Goal: Complete application form: Complete application form

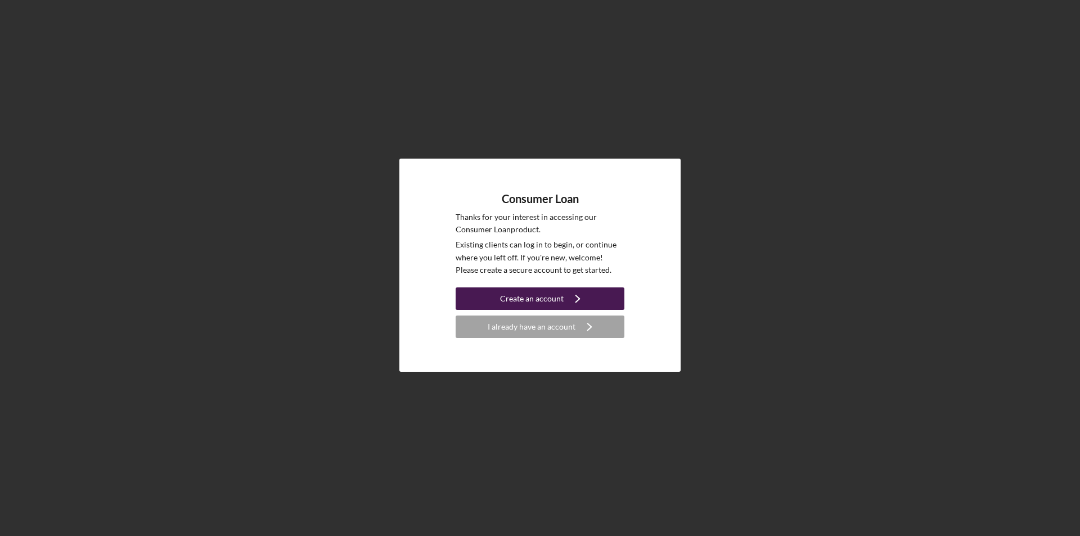
click at [515, 300] on div "Create an account" at bounding box center [532, 298] width 64 height 23
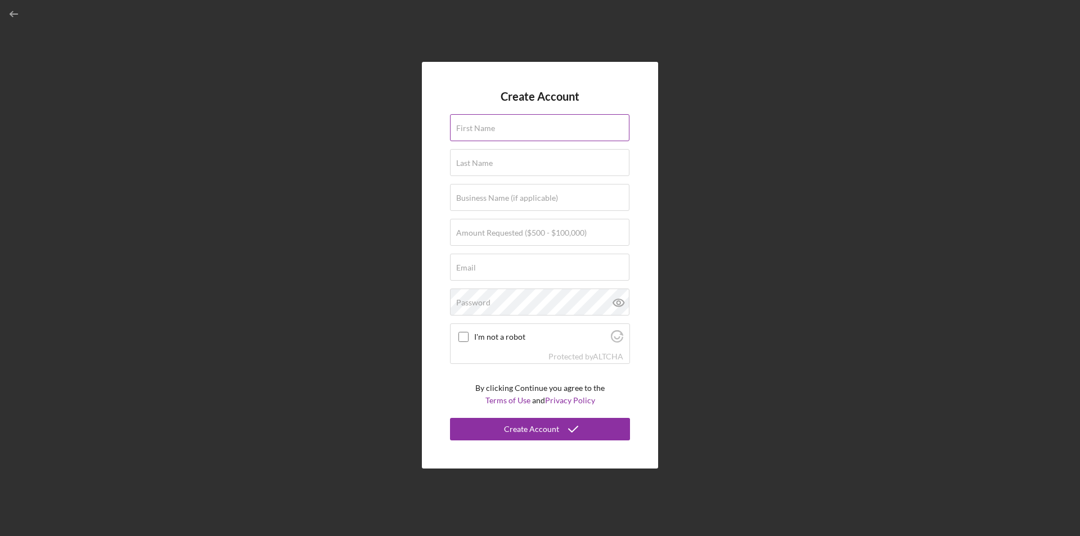
click at [509, 124] on div "First Name" at bounding box center [540, 128] width 180 height 28
type input "[PERSON_NAME]"
type input "[EMAIL_ADDRESS][DOMAIN_NAME]"
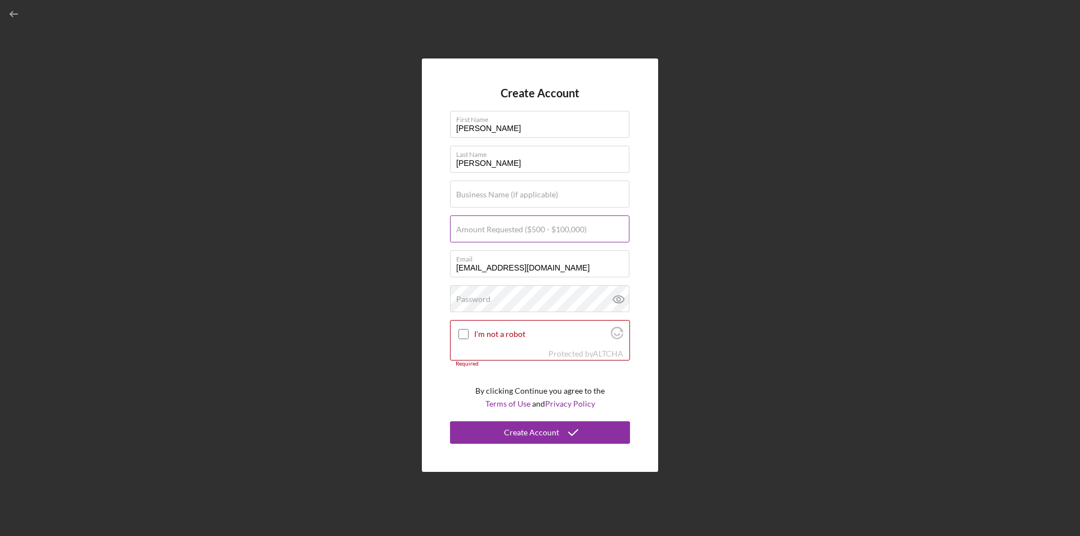
click at [491, 233] on label "Amount Requested ($500 - $100,000)" at bounding box center [521, 229] width 131 height 9
click at [491, 233] on input "Amount Requested ($500 - $100,000)" at bounding box center [539, 228] width 179 height 27
type input "$20,000"
click at [461, 334] on input "I'm not a robot" at bounding box center [464, 334] width 10 height 10
checkbox input "true"
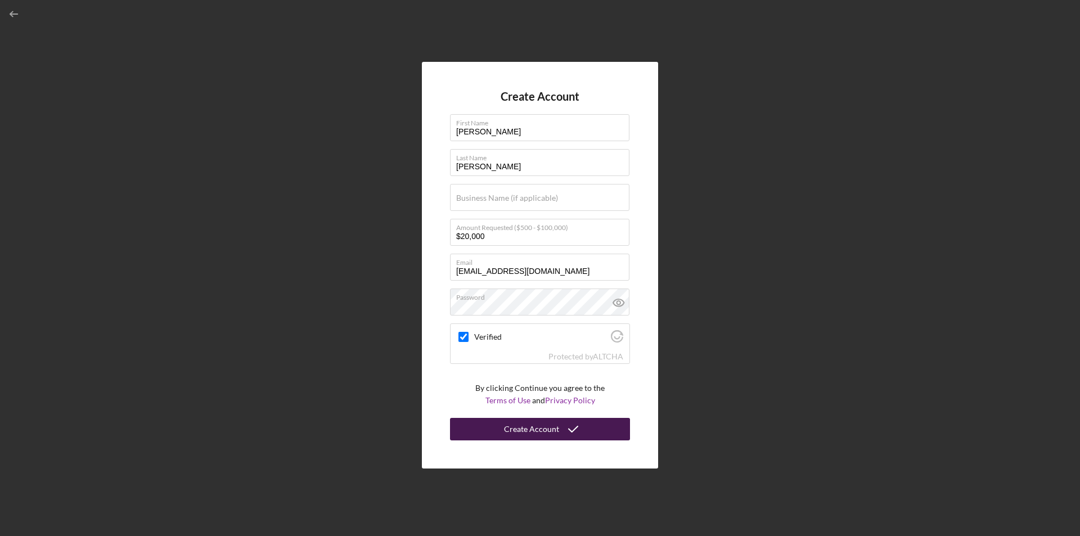
click at [568, 425] on icon "submit" at bounding box center [573, 429] width 28 height 28
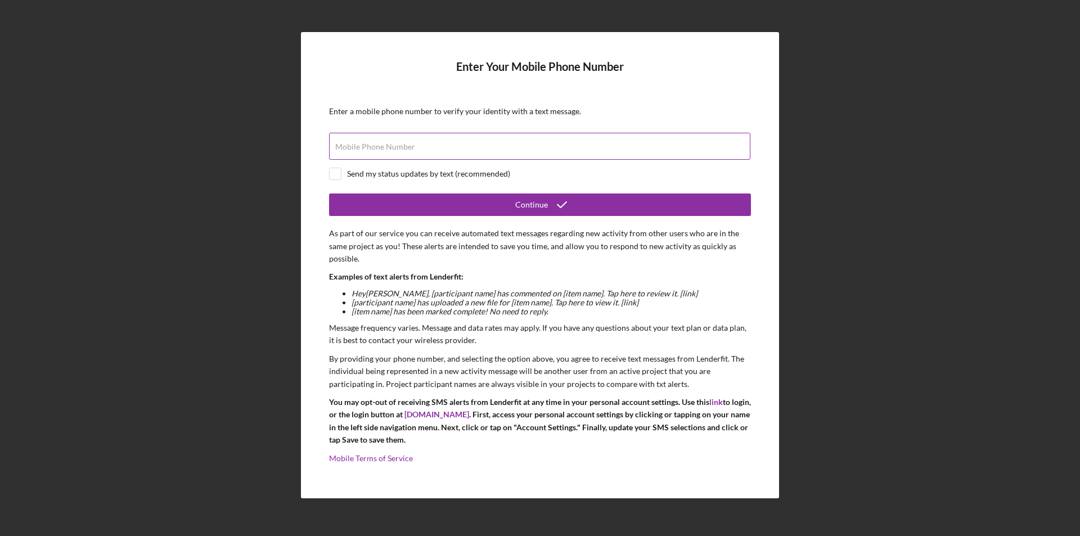
click at [502, 142] on div "Mobile Phone Number" at bounding box center [540, 147] width 422 height 28
type input "[PHONE_NUMBER]"
click at [338, 172] on input "checkbox" at bounding box center [335, 173] width 11 height 11
checkbox input "true"
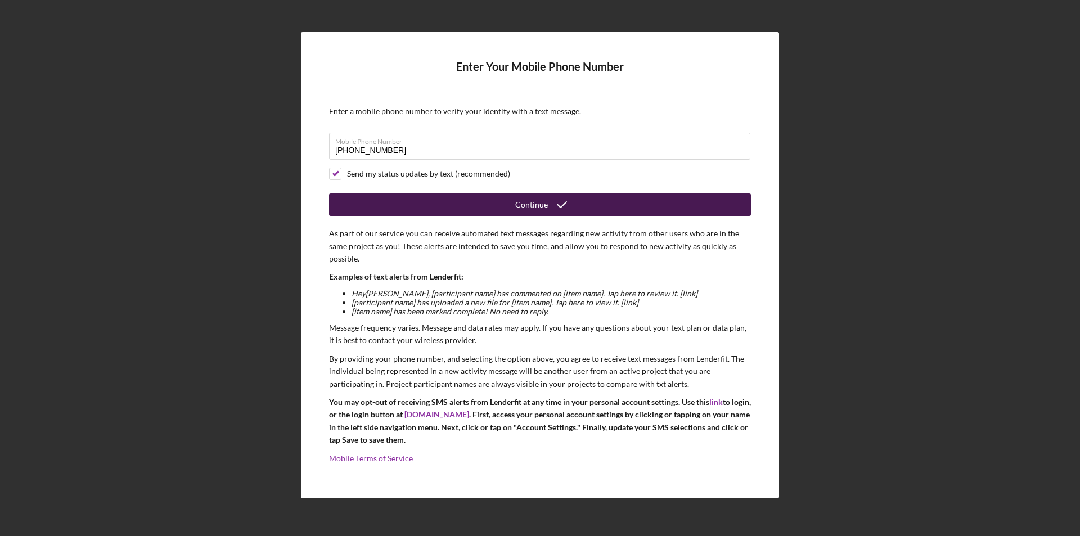
click at [536, 209] on div "Continue" at bounding box center [531, 205] width 33 height 23
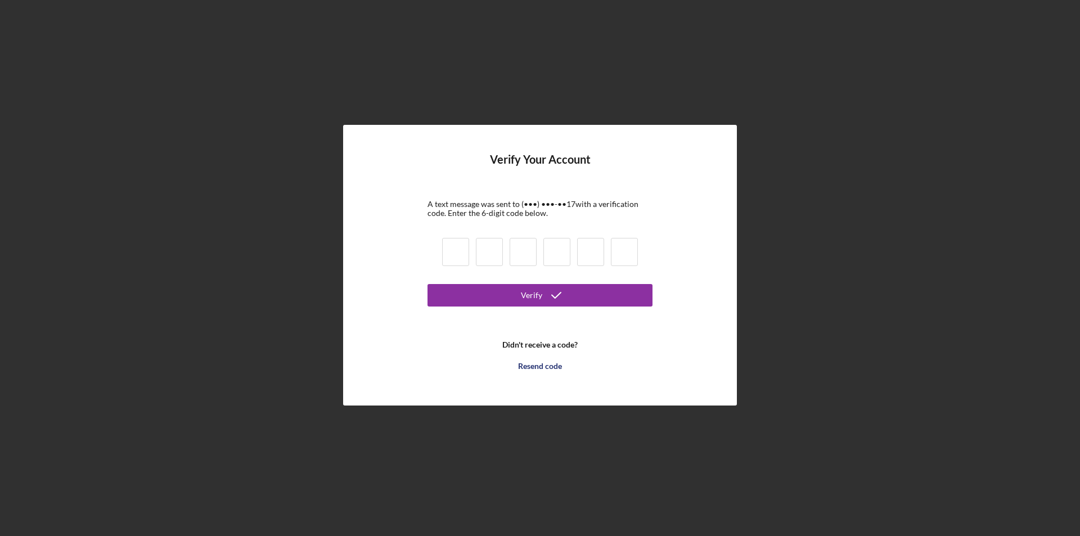
click at [456, 254] on input at bounding box center [455, 252] width 27 height 28
type input "4"
type input "0"
type input "1"
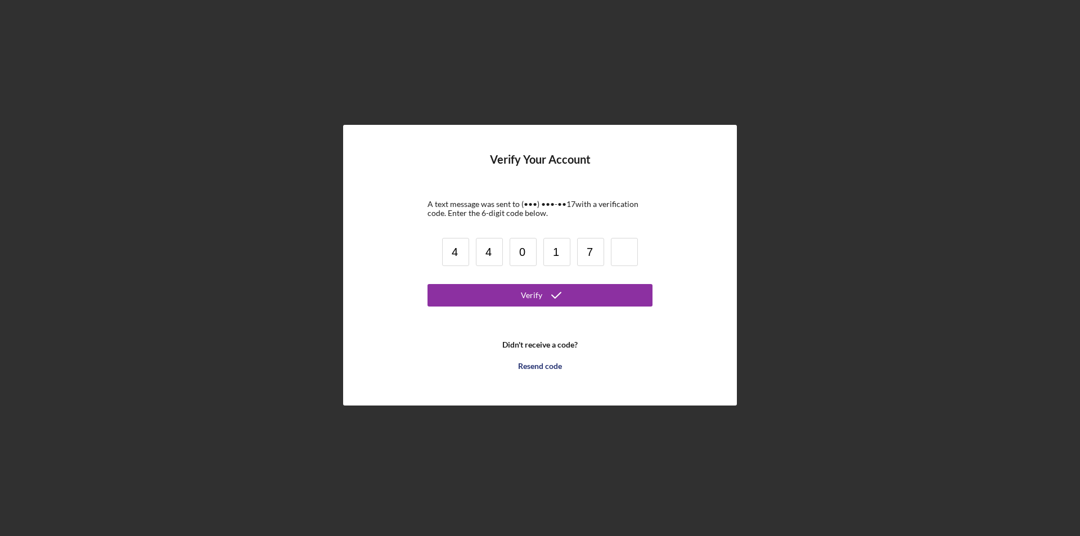
type input "7"
type input "2"
click at [556, 289] on icon "submit" at bounding box center [556, 295] width 28 height 28
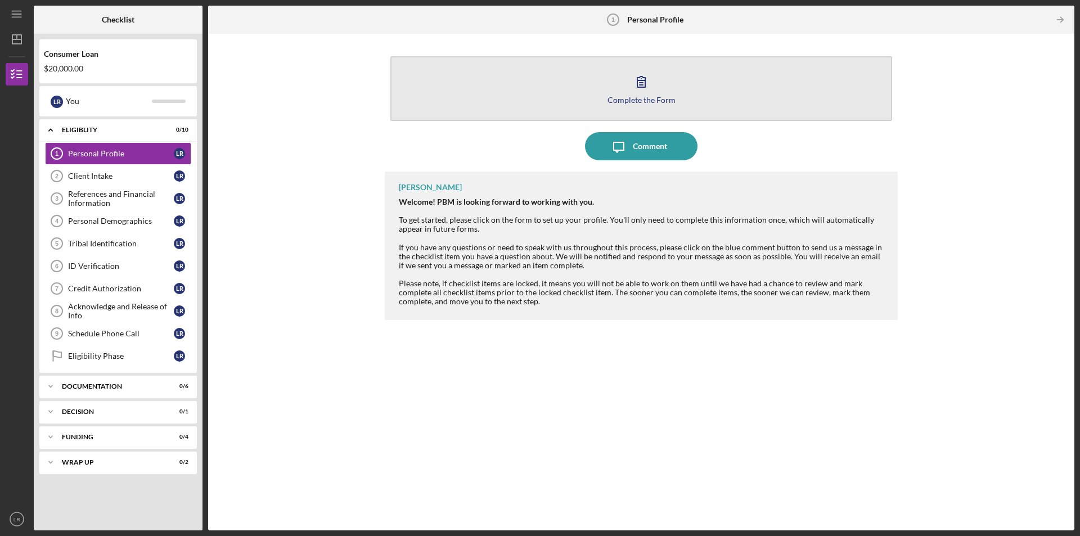
click at [645, 95] on button "Complete the Form Form" at bounding box center [641, 88] width 502 height 65
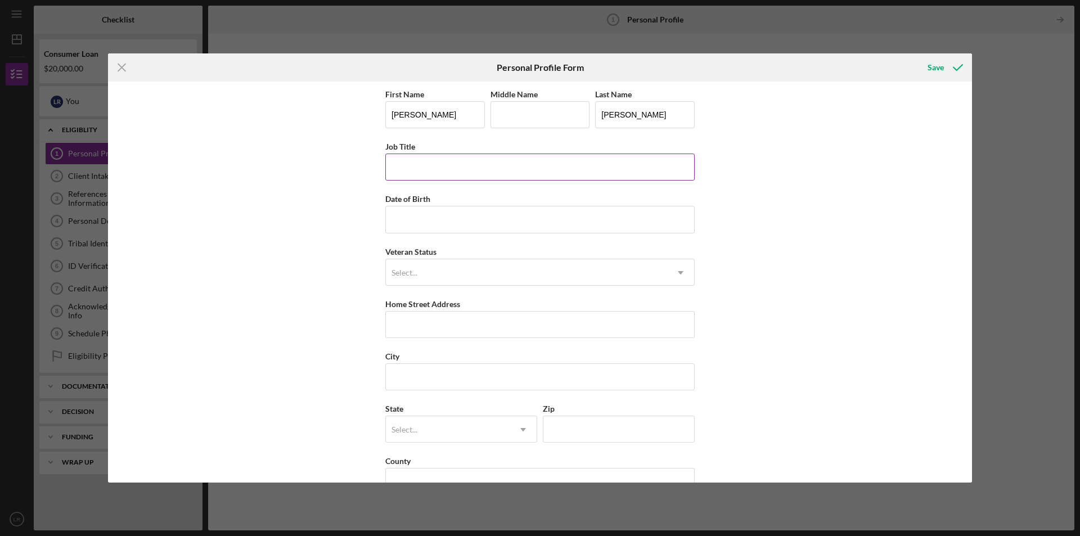
click at [443, 165] on input "Job Title" at bounding box center [539, 167] width 309 height 27
type input "Chief of Staff"
click at [452, 215] on input "Date of Birth" at bounding box center [539, 219] width 309 height 27
type input "[DATE]"
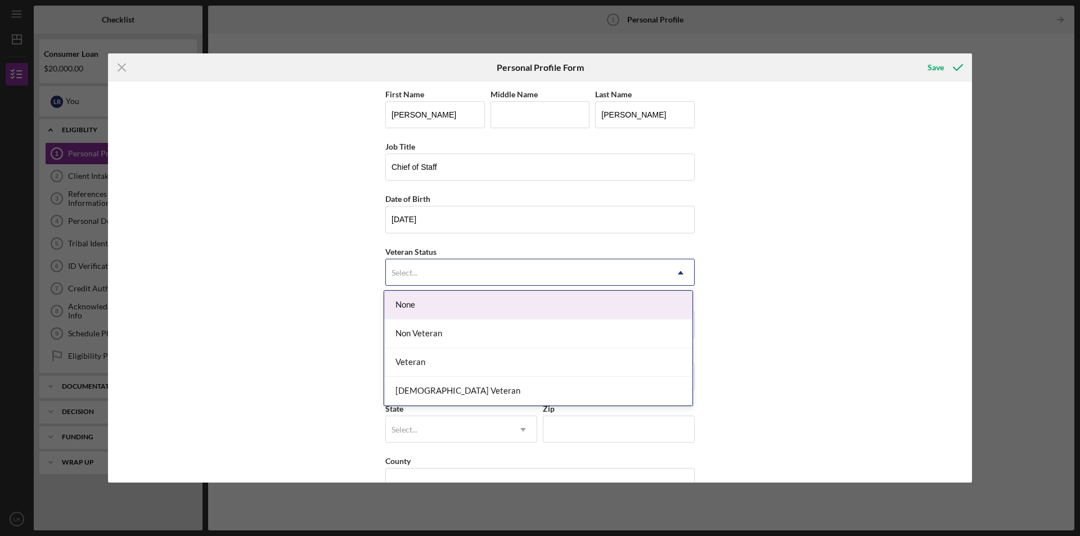
click at [442, 268] on div "Select..." at bounding box center [526, 273] width 281 height 26
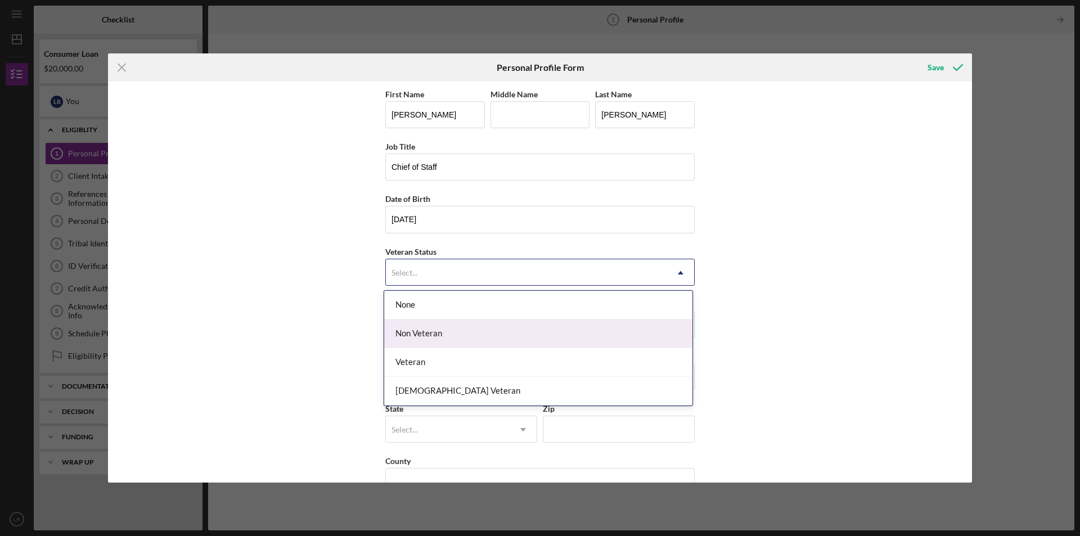
click at [446, 343] on div "Non Veteran" at bounding box center [538, 334] width 308 height 29
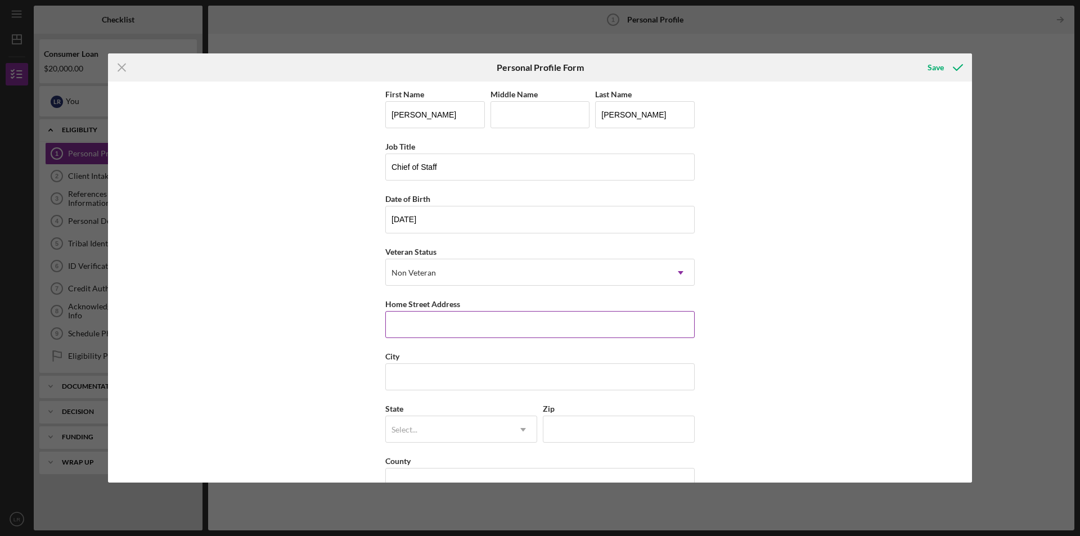
click at [450, 334] on input "Home Street Address" at bounding box center [539, 324] width 309 height 27
type input "[STREET_ADDRESS]"
type input "Pawhuska"
type input "OK"
type input "74056"
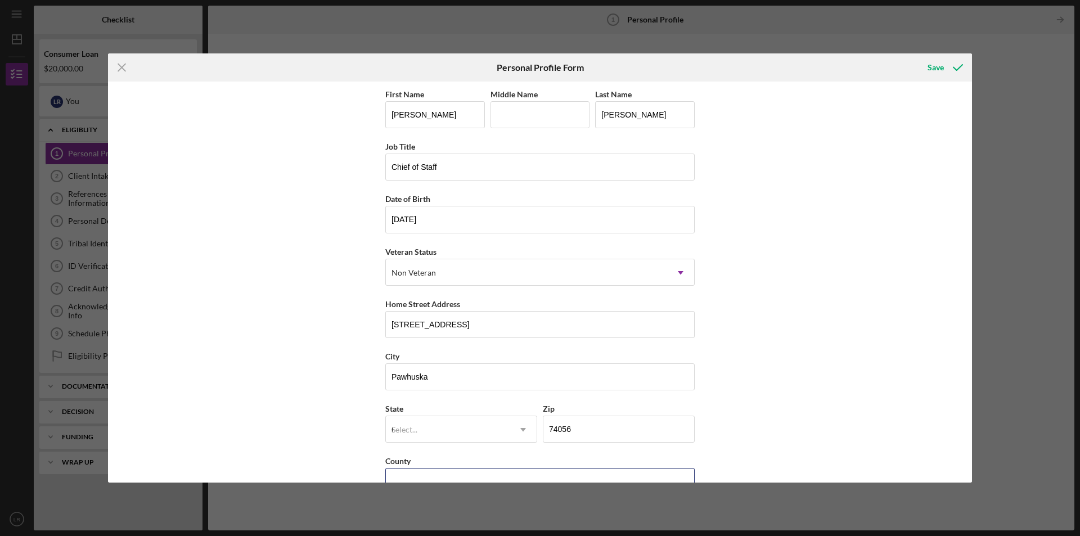
type input "[GEOGRAPHIC_DATA]"
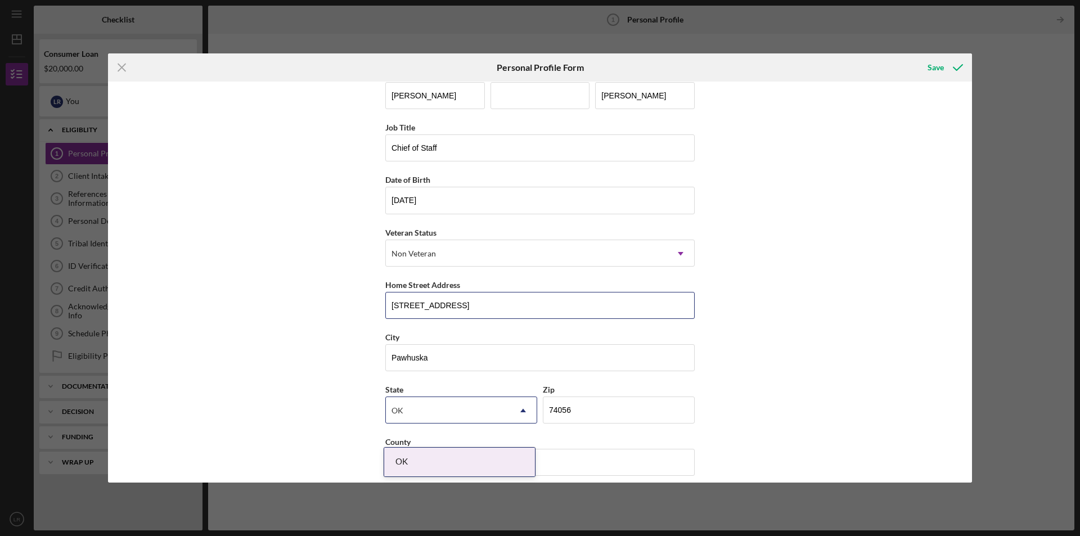
scroll to position [29, 0]
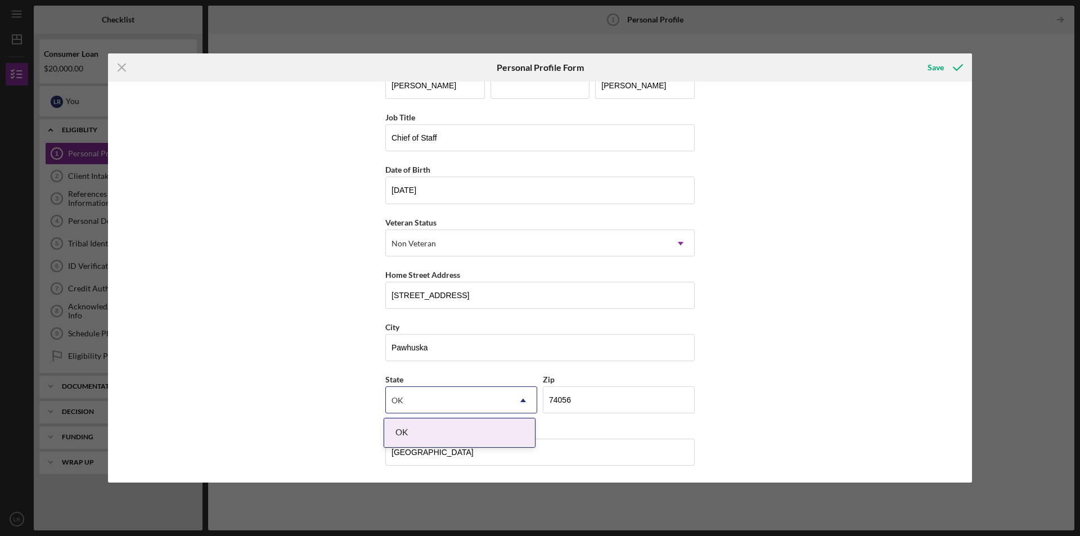
click at [823, 304] on div "First Name [PERSON_NAME] Middle Name Last Name [PERSON_NAME] Job Title Chief of…" at bounding box center [540, 282] width 864 height 401
click at [428, 423] on div "OK" at bounding box center [459, 433] width 151 height 29
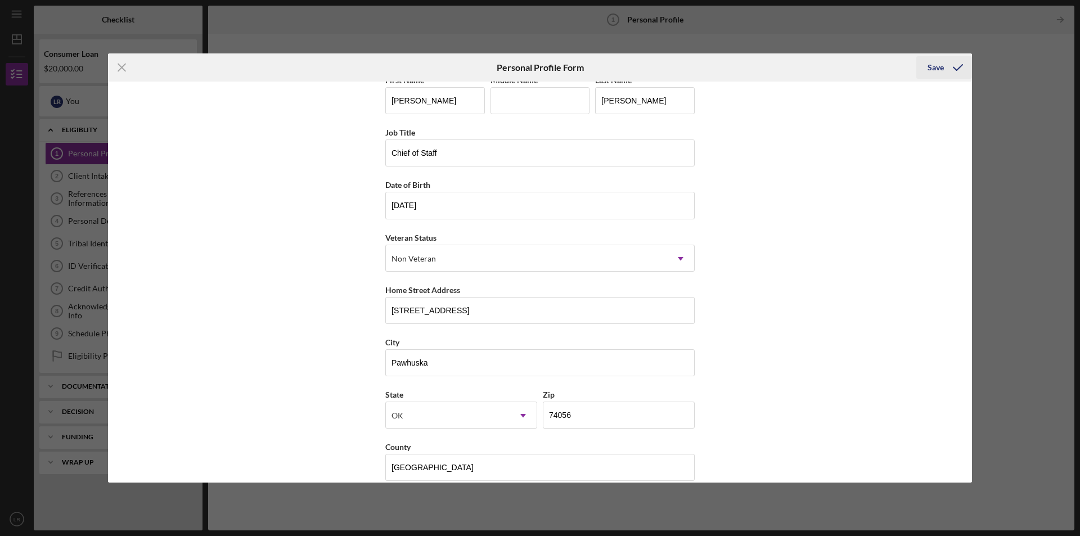
scroll to position [0, 0]
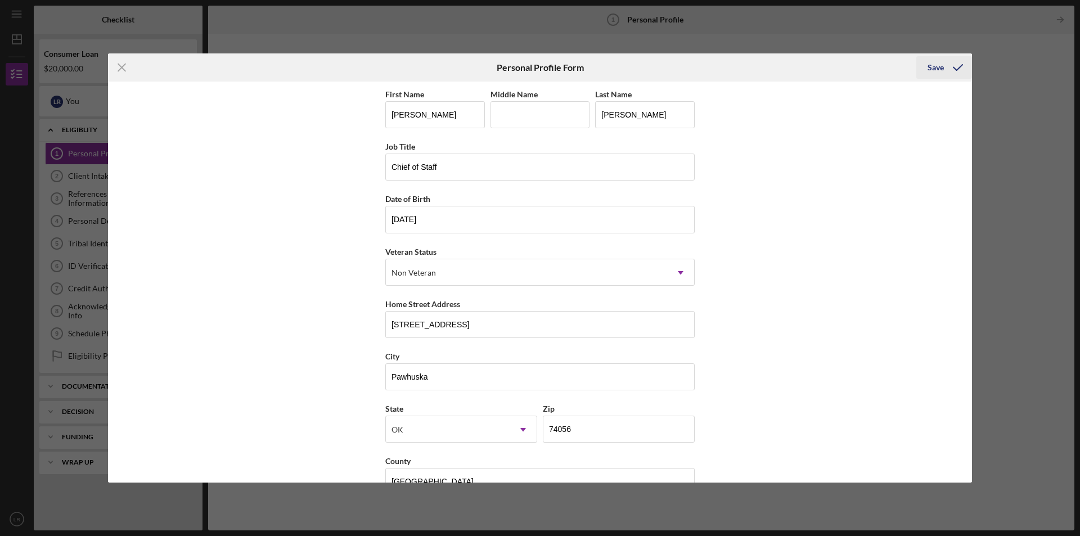
click at [935, 66] on div "Save" at bounding box center [936, 67] width 16 height 23
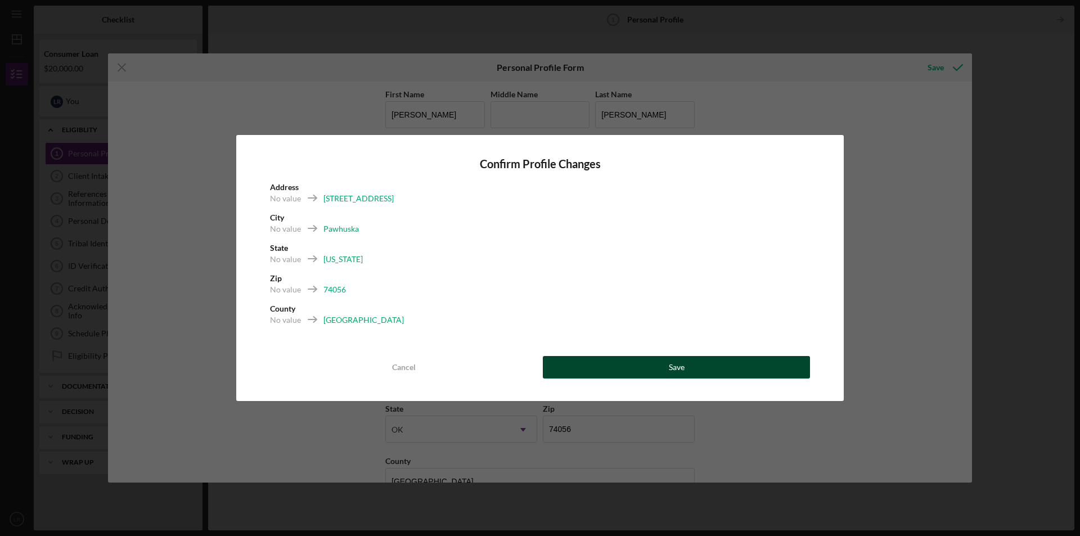
click at [690, 366] on button "Save" at bounding box center [676, 367] width 267 height 23
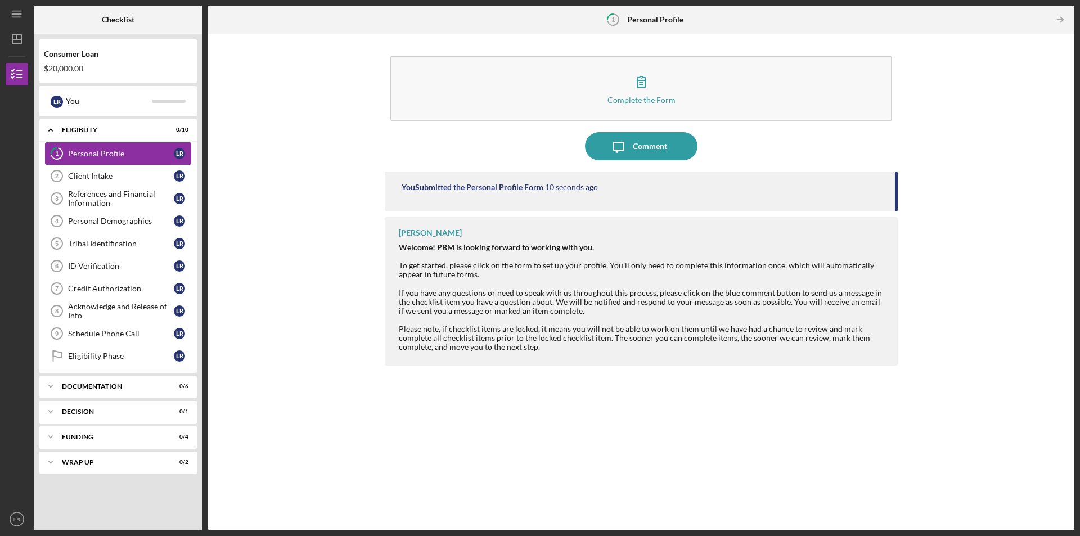
click at [122, 154] on div "Personal Profile" at bounding box center [121, 153] width 106 height 9
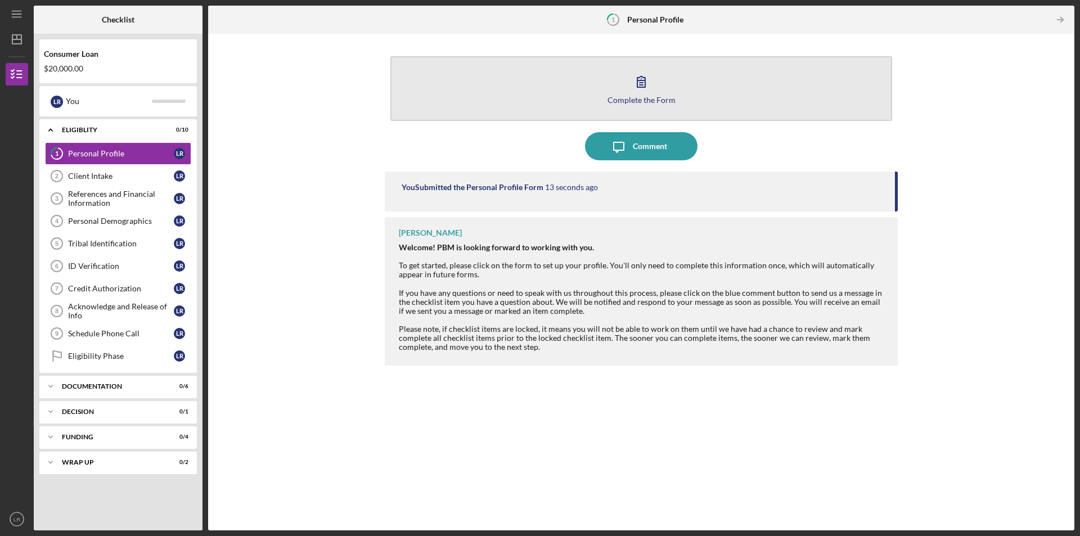
click at [644, 100] on div "Complete the Form" at bounding box center [642, 100] width 68 height 8
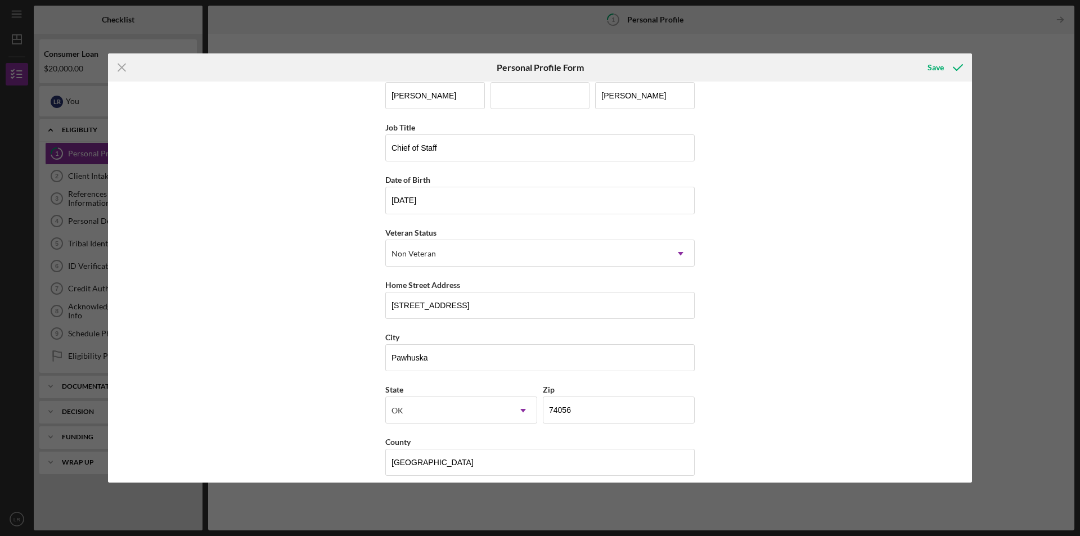
scroll to position [29, 0]
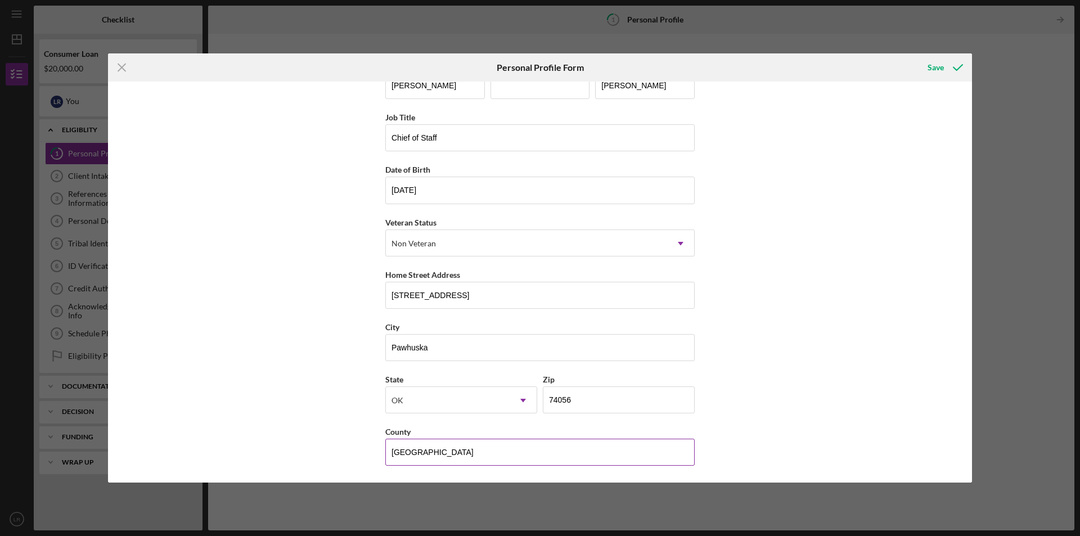
click at [463, 452] on input "[GEOGRAPHIC_DATA]" at bounding box center [539, 452] width 309 height 27
click at [628, 451] on input "[GEOGRAPHIC_DATA]" at bounding box center [539, 452] width 309 height 27
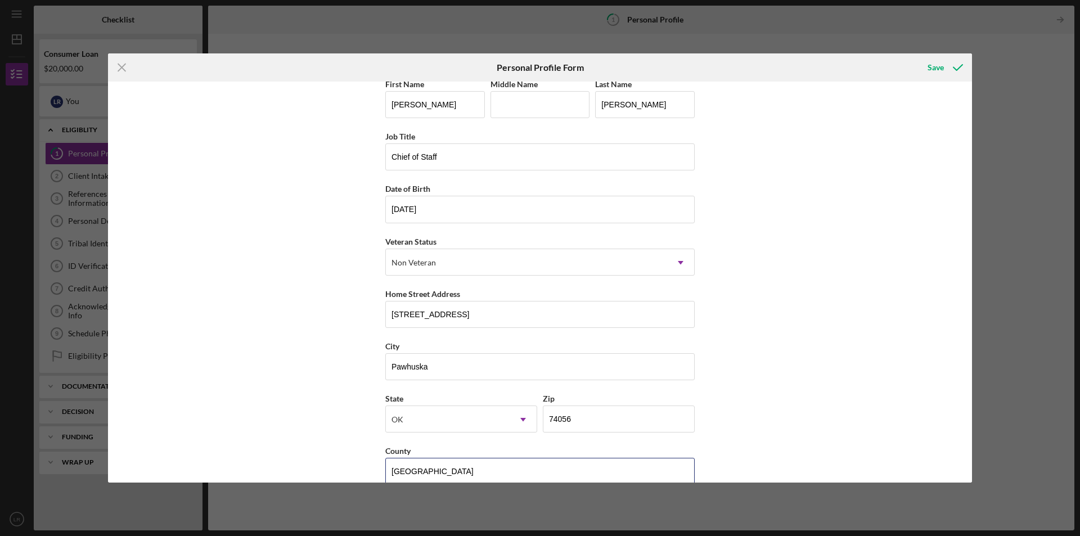
scroll to position [0, 0]
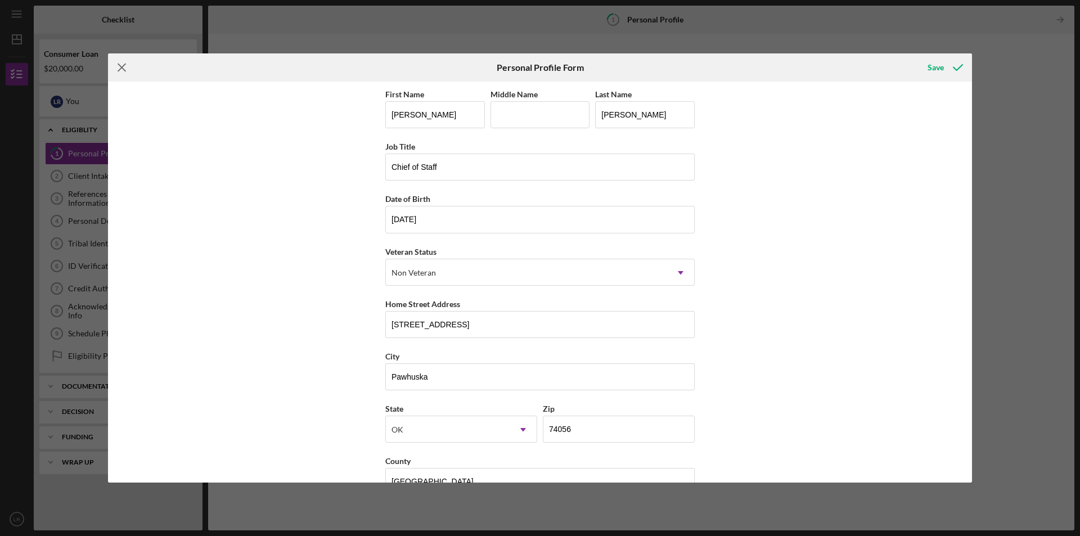
click at [120, 68] on icon "Icon/Menu Close" at bounding box center [122, 67] width 28 height 28
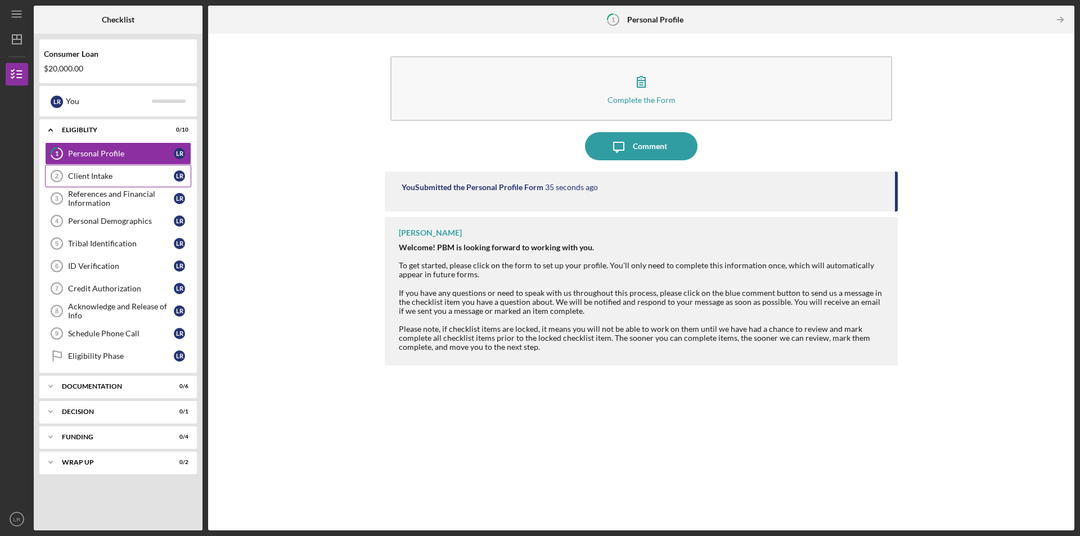
click at [117, 180] on div "Client Intake" at bounding box center [121, 176] width 106 height 9
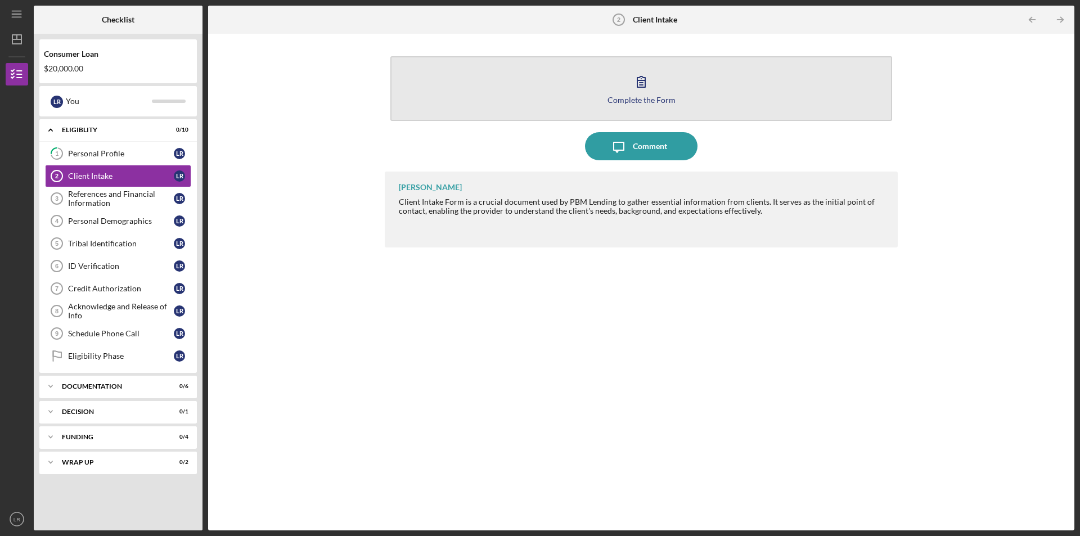
click at [641, 91] on icon "button" at bounding box center [641, 82] width 28 height 28
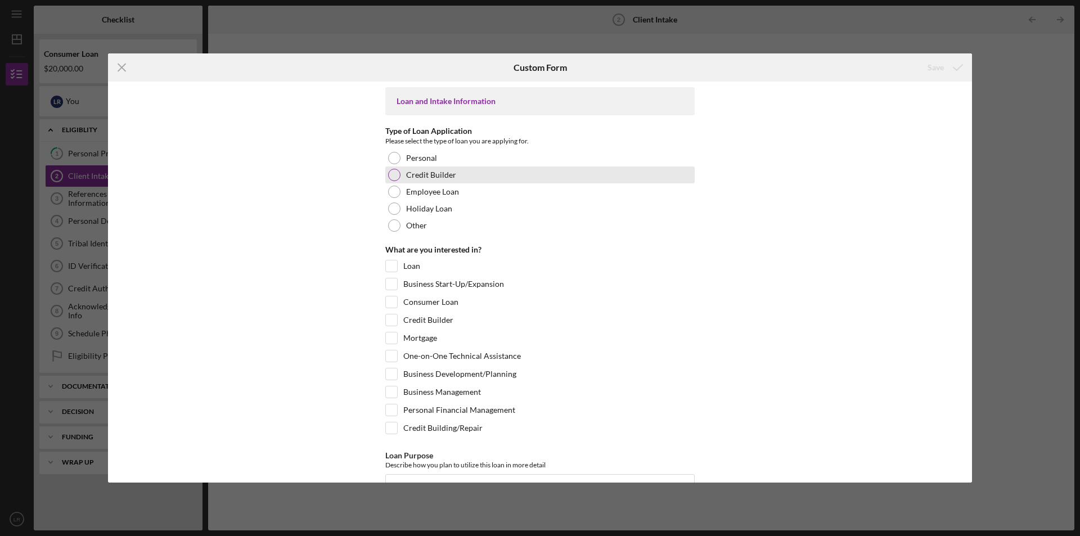
click at [417, 176] on label "Credit Builder" at bounding box center [431, 174] width 50 height 9
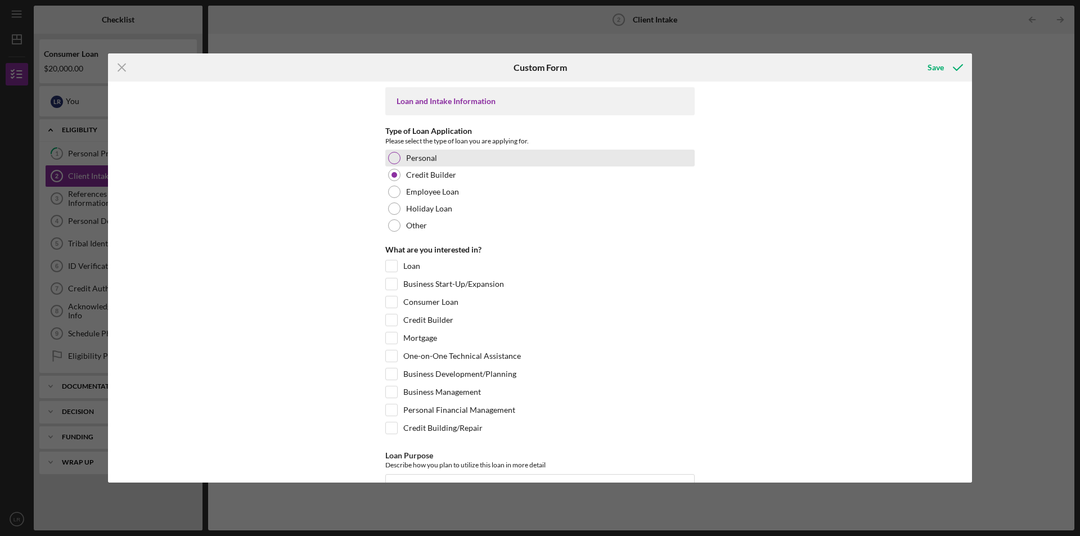
click at [396, 158] on div at bounding box center [394, 158] width 12 height 12
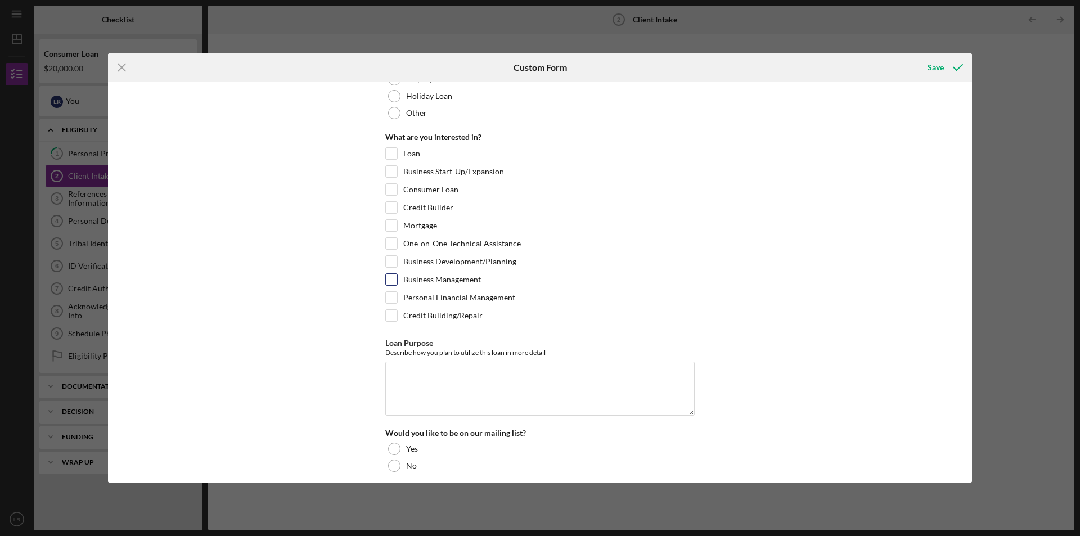
scroll to position [56, 0]
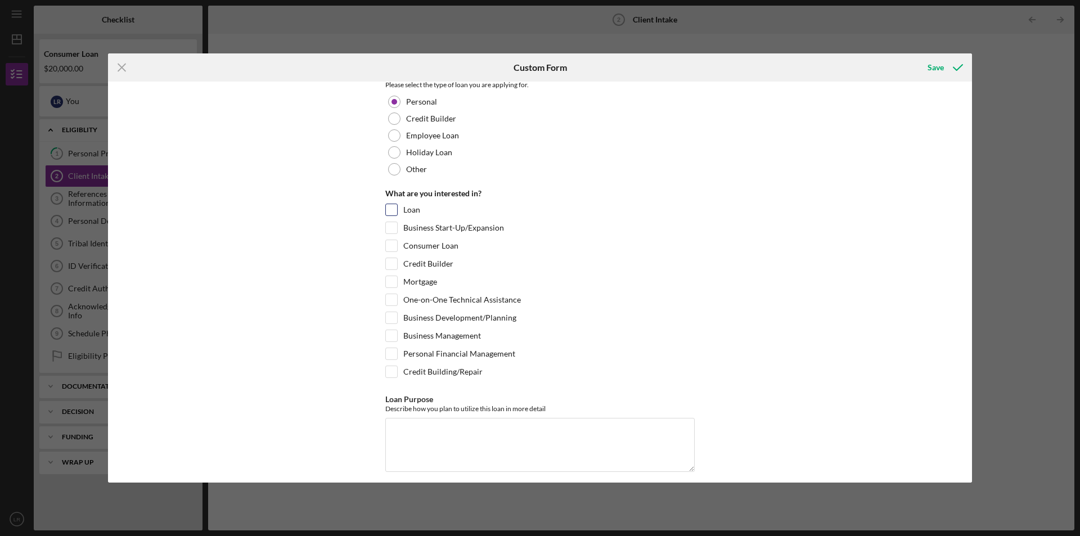
click at [399, 214] on div "Loan" at bounding box center [539, 213] width 309 height 18
click at [394, 366] on input "Credit Building/Repair" at bounding box center [391, 371] width 11 height 11
checkbox input "true"
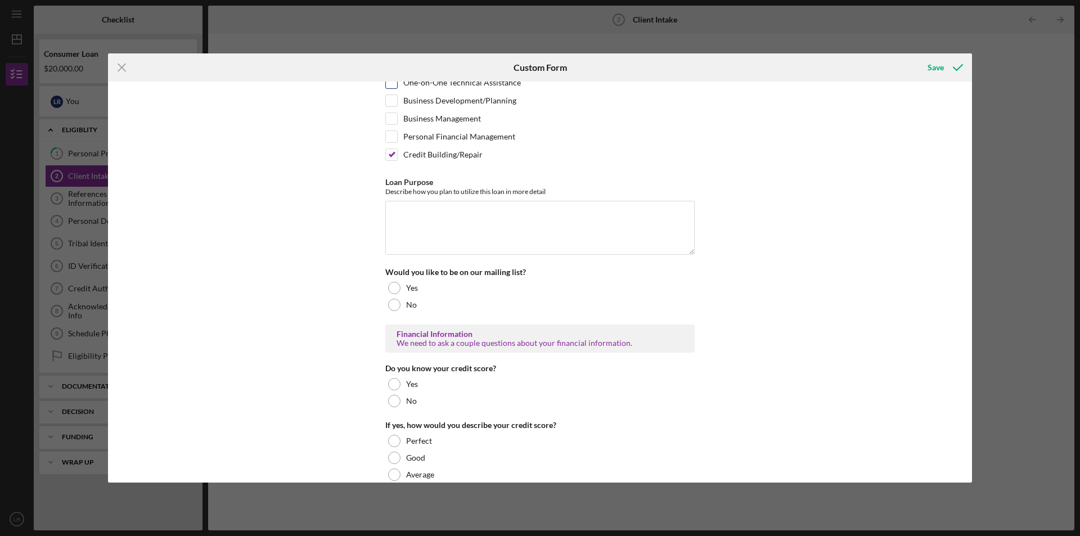
scroll to position [281, 0]
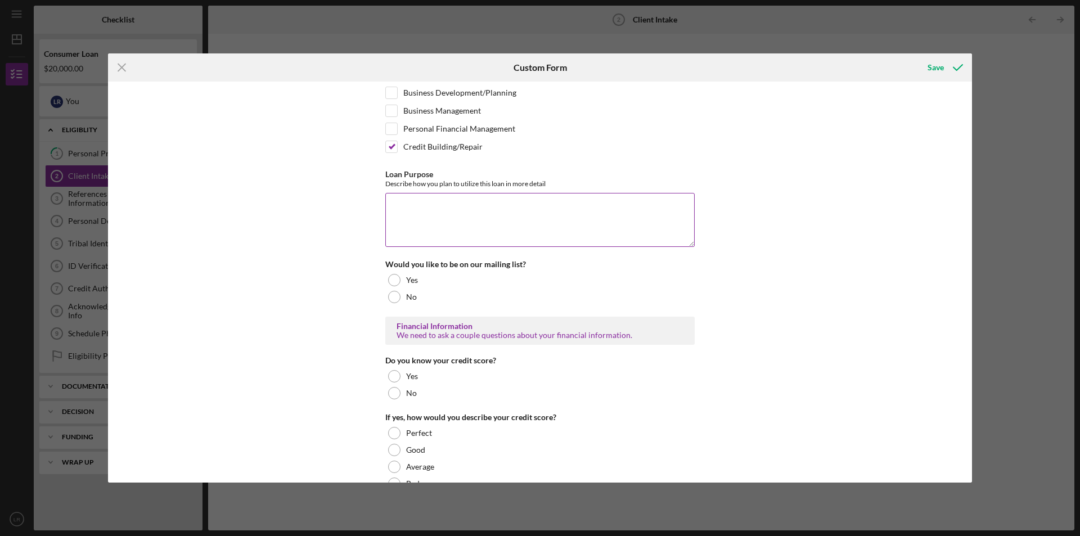
click at [522, 221] on textarea "Loan Purpose" at bounding box center [539, 220] width 309 height 54
type textarea "Consolidate debt"
click at [402, 294] on div "No" at bounding box center [539, 297] width 309 height 17
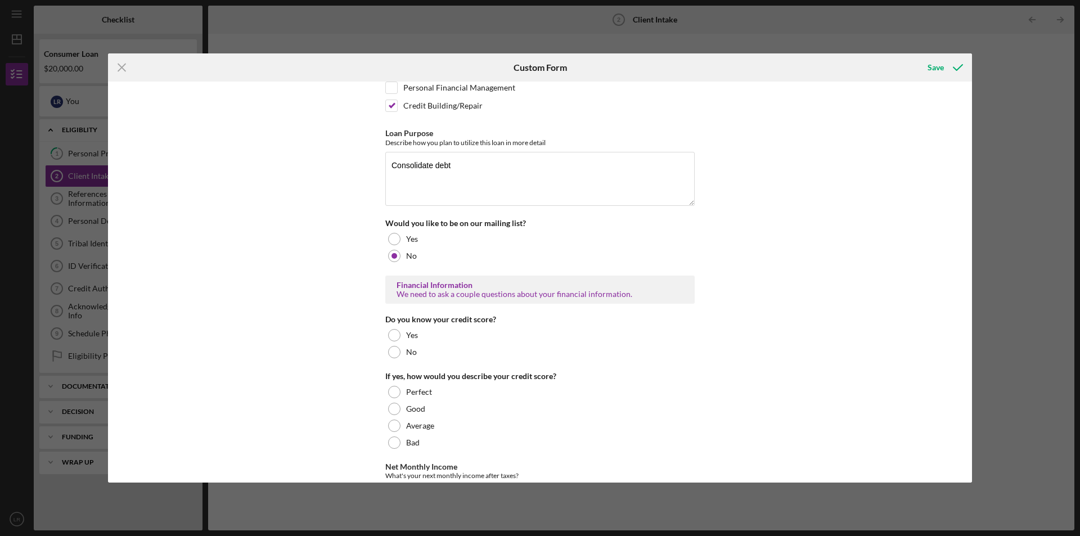
scroll to position [394, 0]
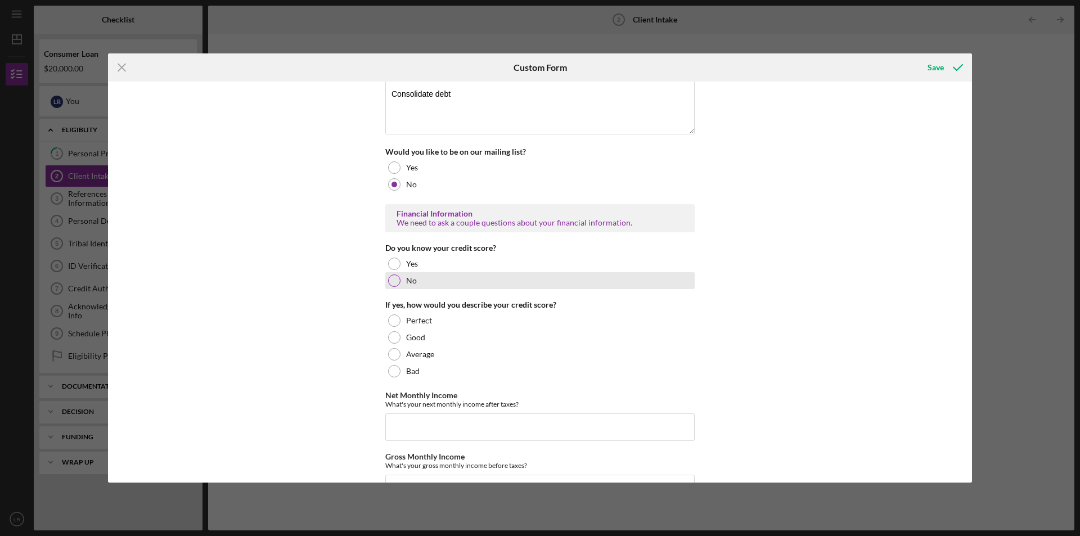
click at [394, 281] on div at bounding box center [394, 281] width 12 height 12
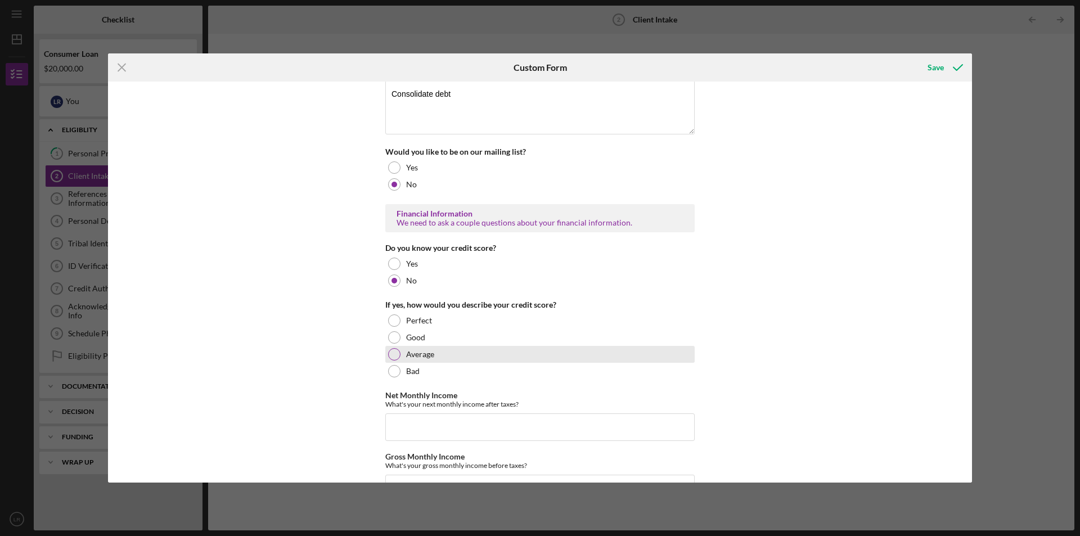
scroll to position [450, 0]
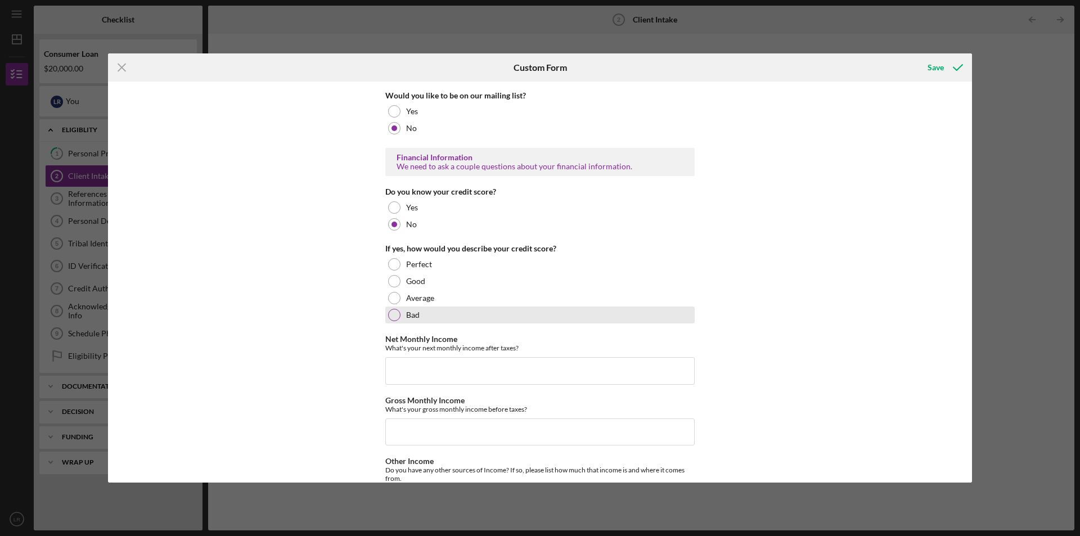
click at [394, 311] on div at bounding box center [394, 315] width 12 height 12
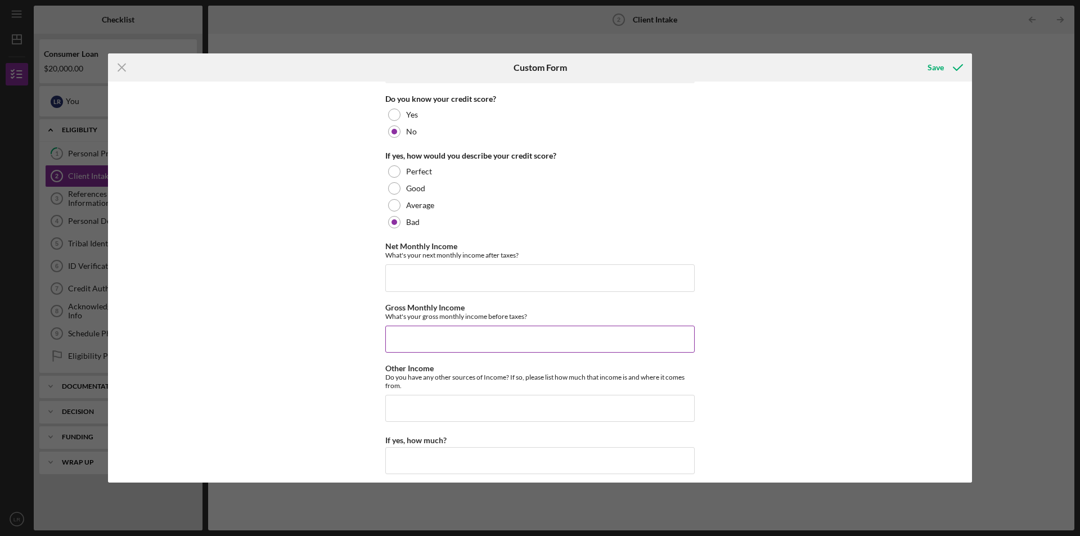
scroll to position [563, 0]
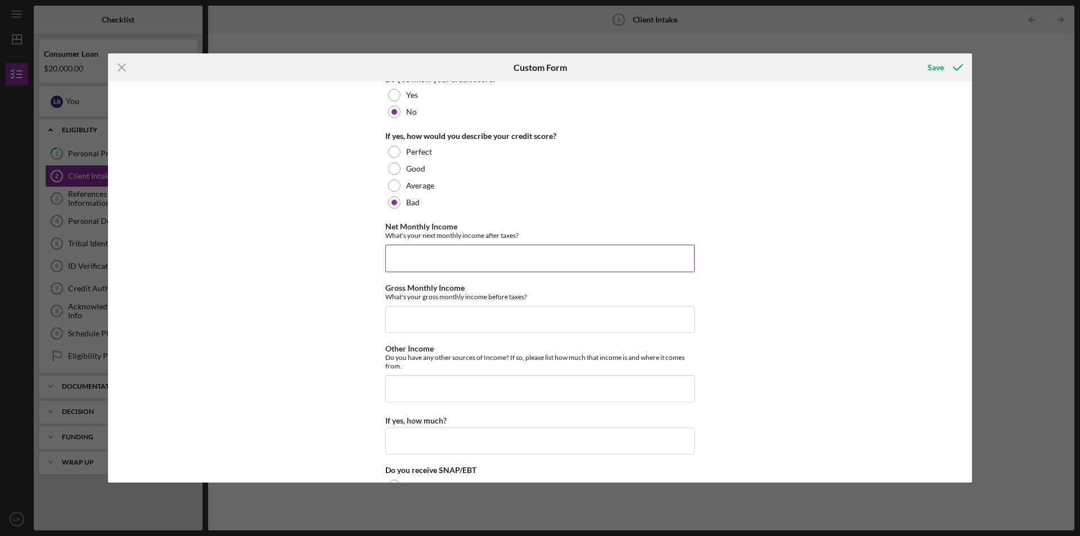
click at [422, 246] on input "Net Monthly Income" at bounding box center [539, 258] width 309 height 27
type input "$5,600.27"
click at [428, 322] on input "Gross Monthly Income" at bounding box center [539, 319] width 309 height 27
type input "$8,769.12"
click at [747, 340] on div "Loan and Intake Information Type of Loan Application Please select the type of …" at bounding box center [540, 282] width 864 height 401
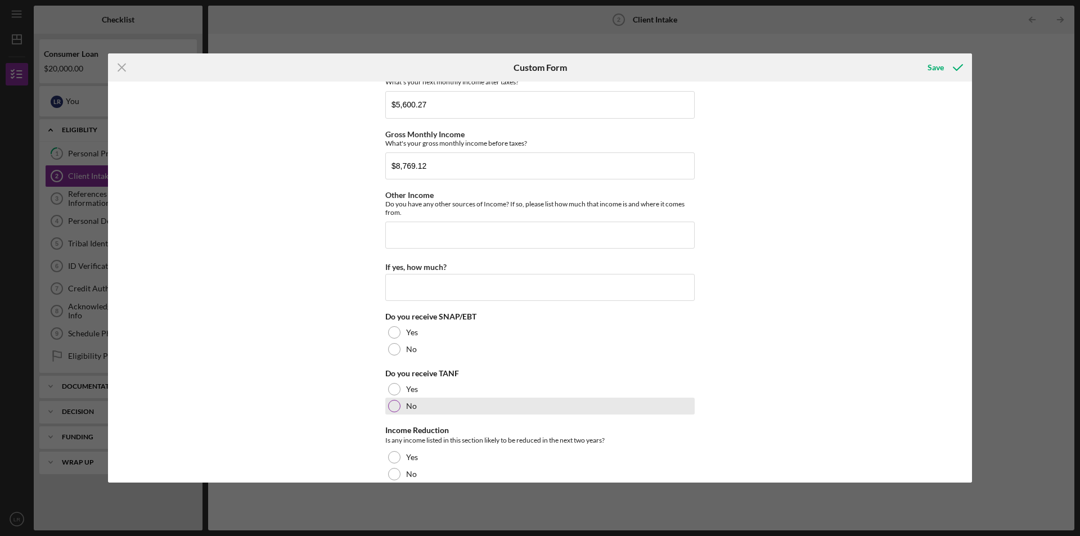
scroll to position [788, 0]
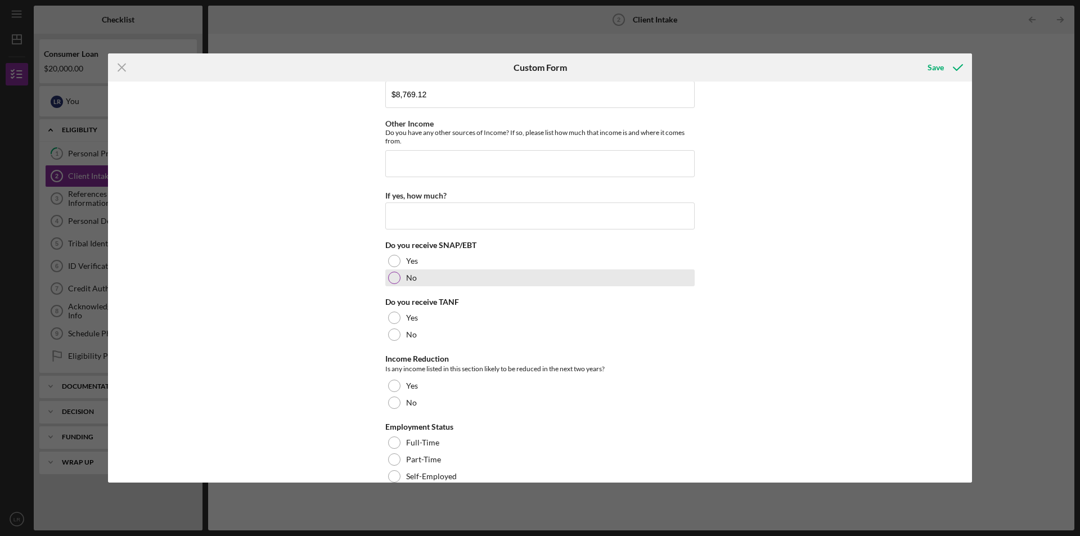
click at [389, 275] on div at bounding box center [394, 278] width 12 height 12
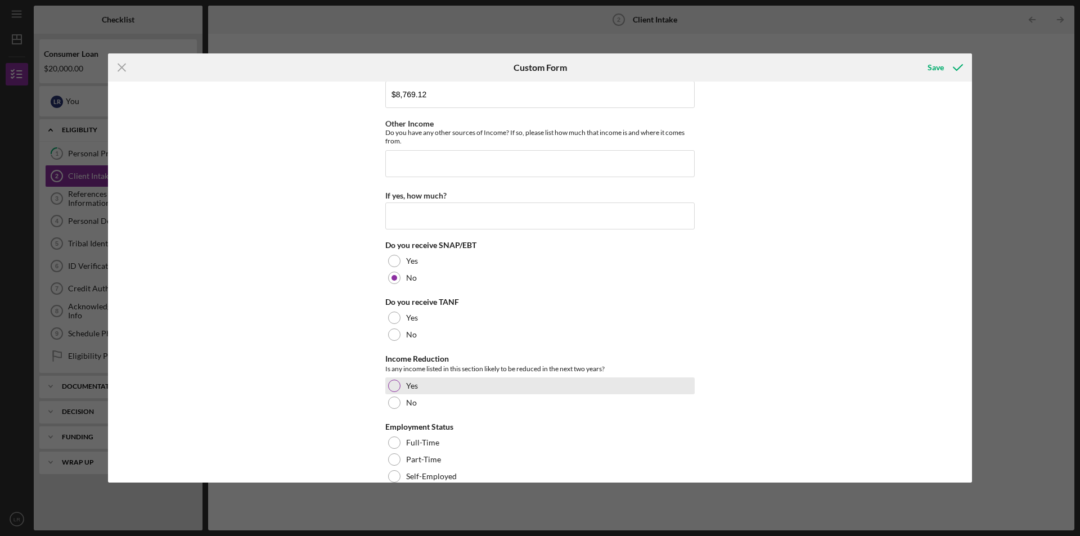
scroll to position [844, 0]
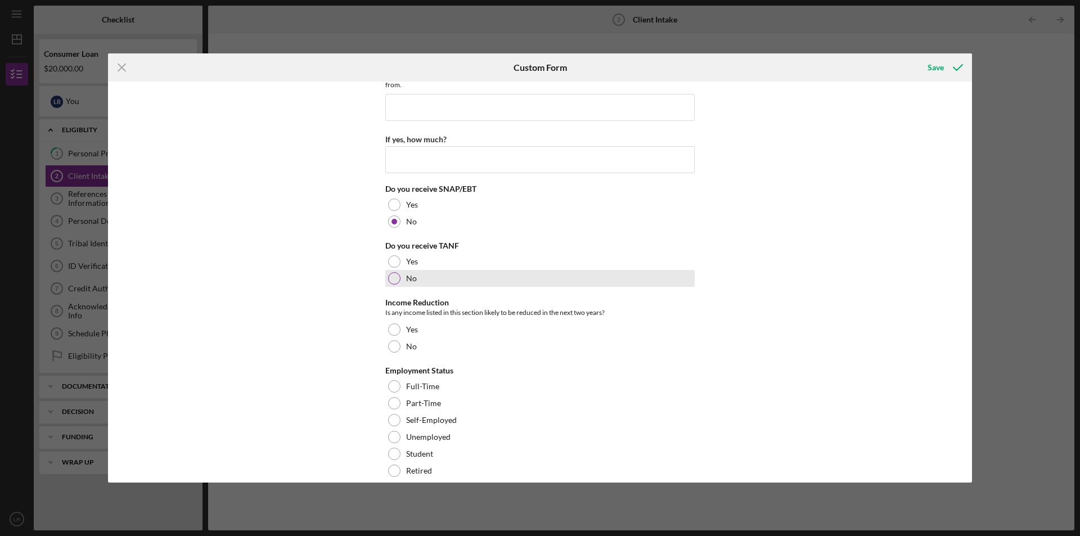
click at [395, 285] on div "No" at bounding box center [539, 278] width 309 height 17
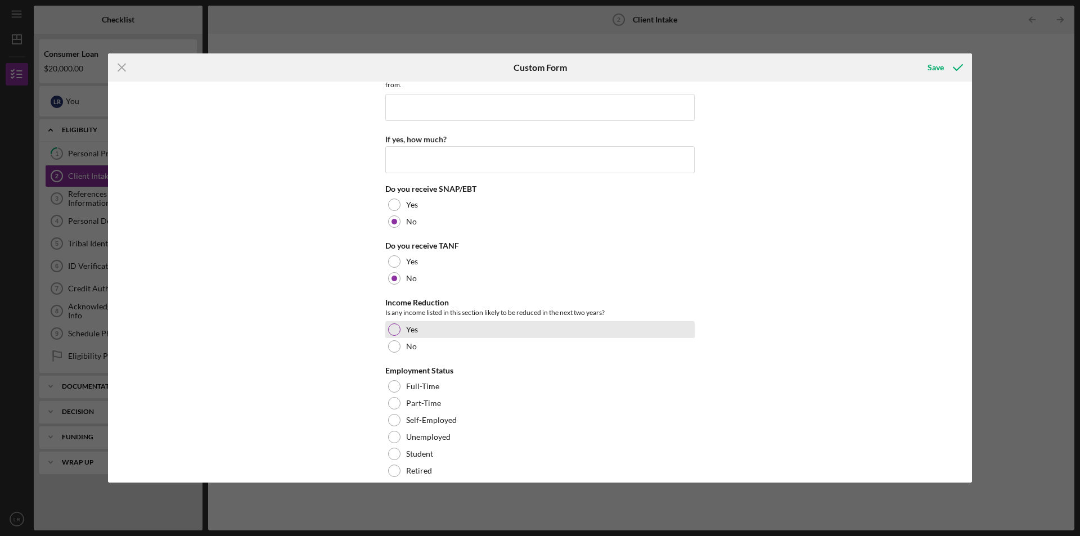
scroll to position [900, 0]
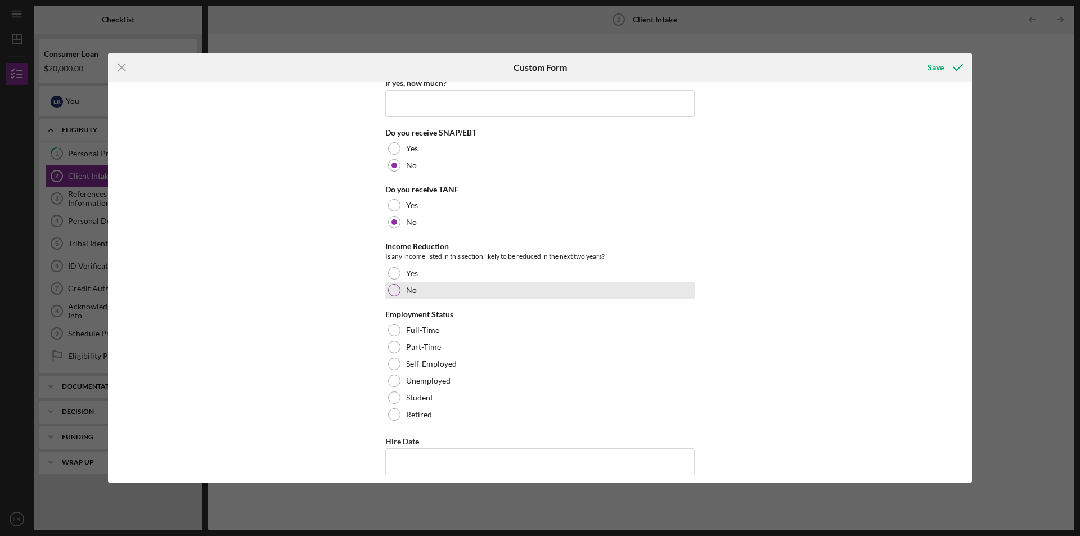
click at [399, 291] on div "No" at bounding box center [539, 290] width 309 height 17
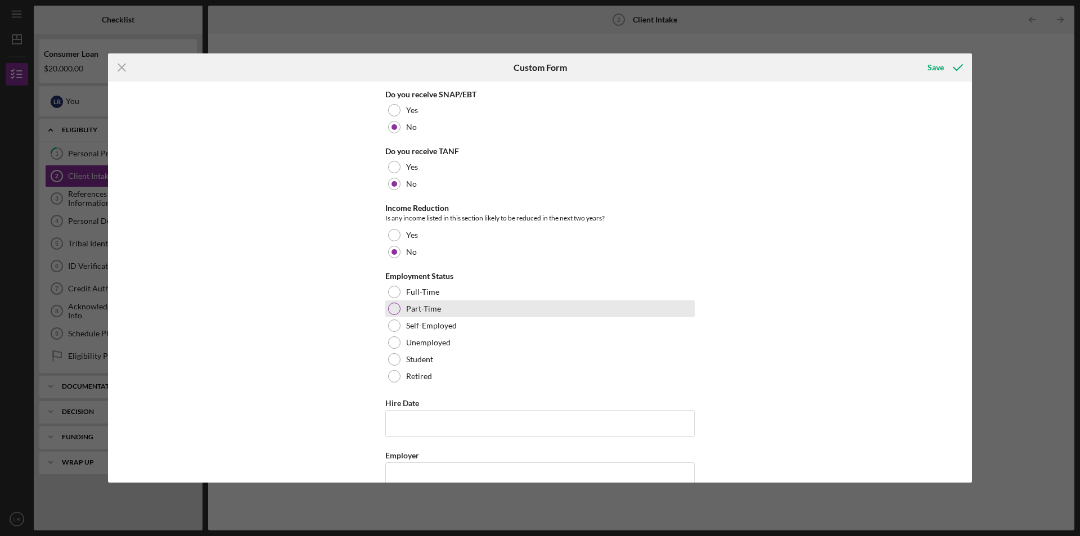
scroll to position [956, 0]
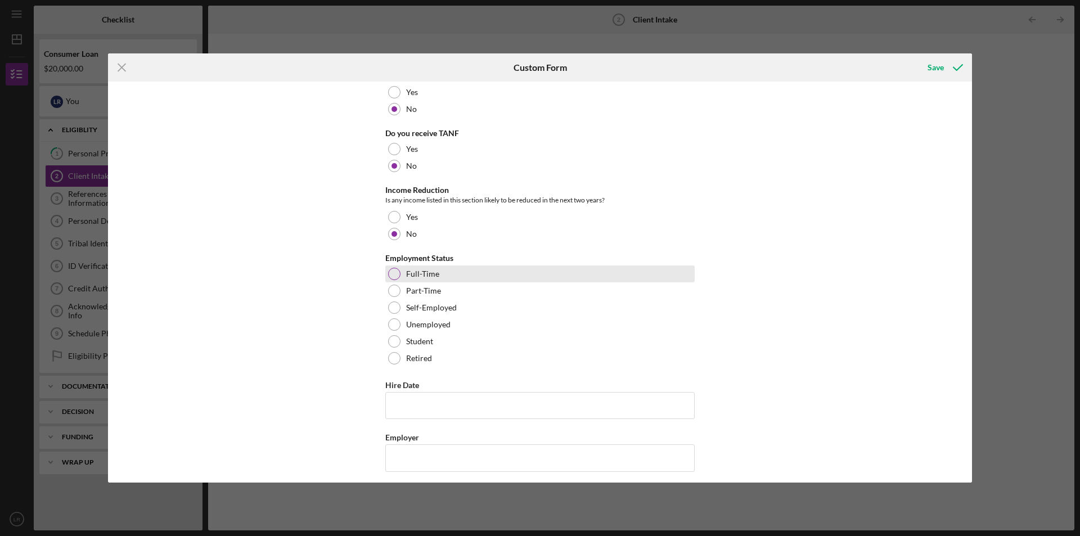
click at [392, 277] on div at bounding box center [394, 274] width 12 height 12
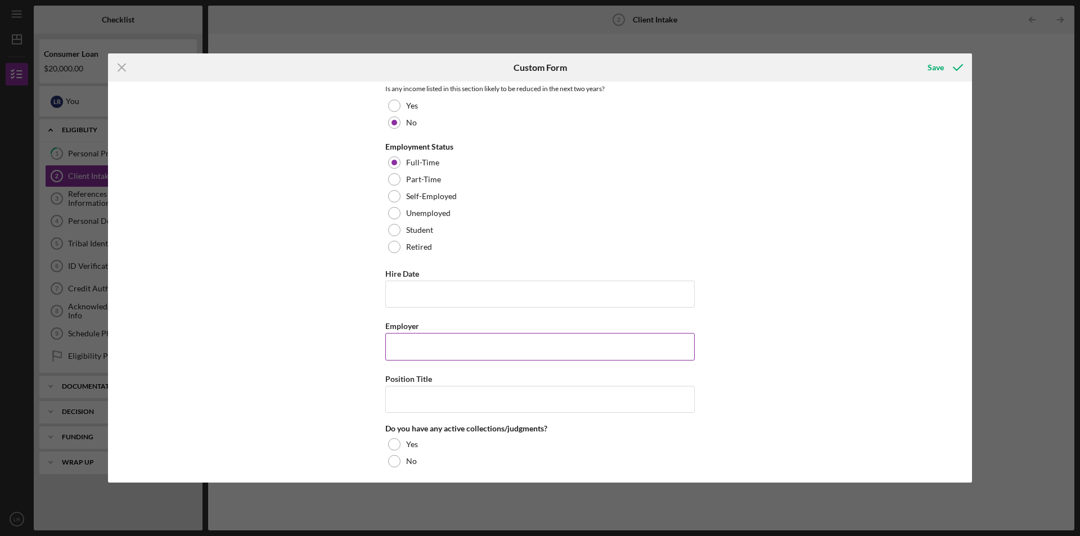
scroll to position [1069, 0]
click at [419, 299] on input "Hire Date" at bounding box center [539, 293] width 309 height 27
type input "[DATE]"
click at [403, 348] on input "Employer" at bounding box center [539, 345] width 309 height 27
type input "Osage Nation"
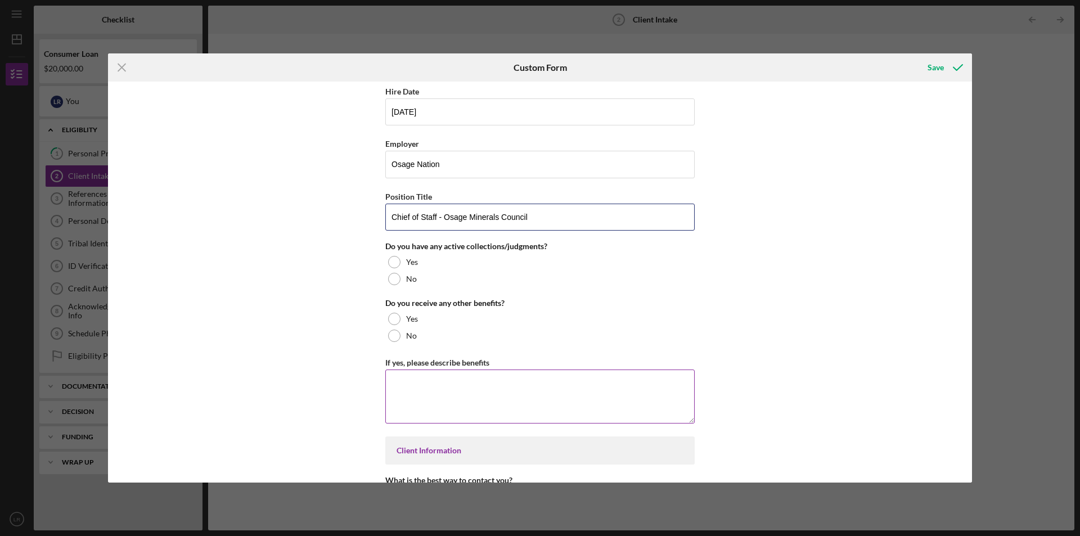
scroll to position [1294, 0]
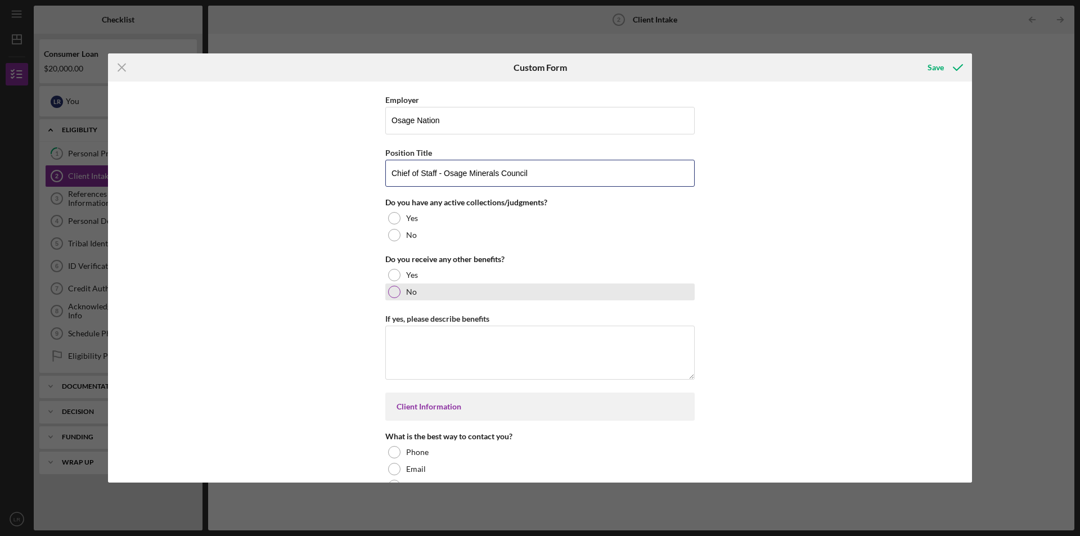
type input "Chief of Staff - Osage Minerals Council"
click at [390, 287] on div at bounding box center [394, 292] width 12 height 12
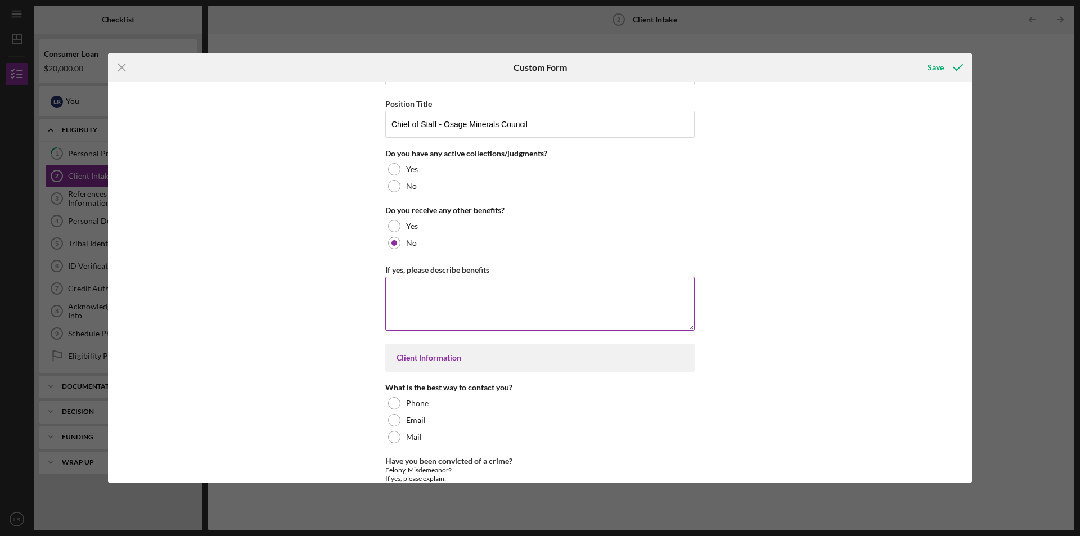
scroll to position [1463, 0]
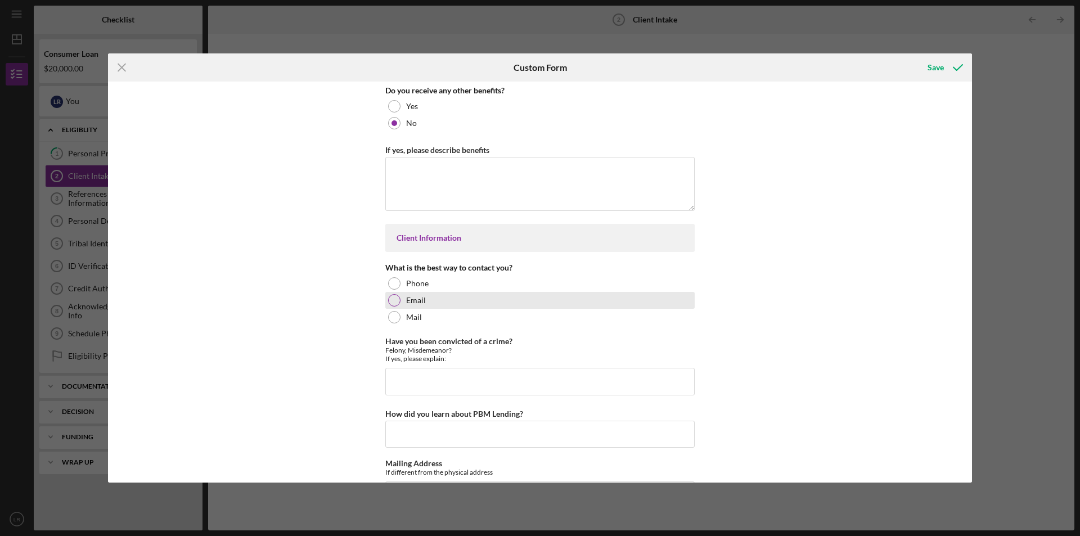
click at [392, 302] on div at bounding box center [394, 300] width 12 height 12
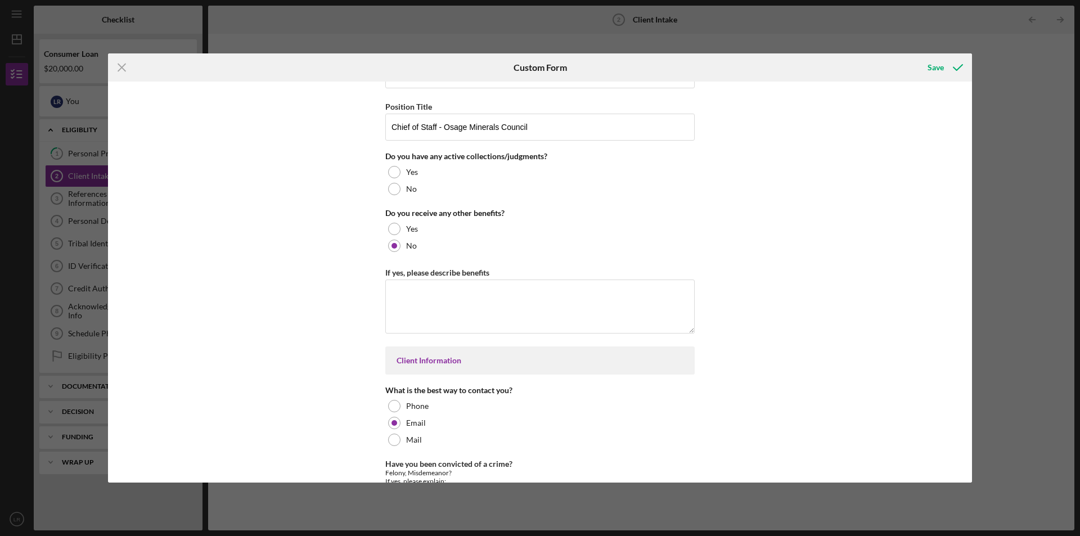
scroll to position [1341, 0]
click at [392, 184] on div at bounding box center [394, 188] width 12 height 12
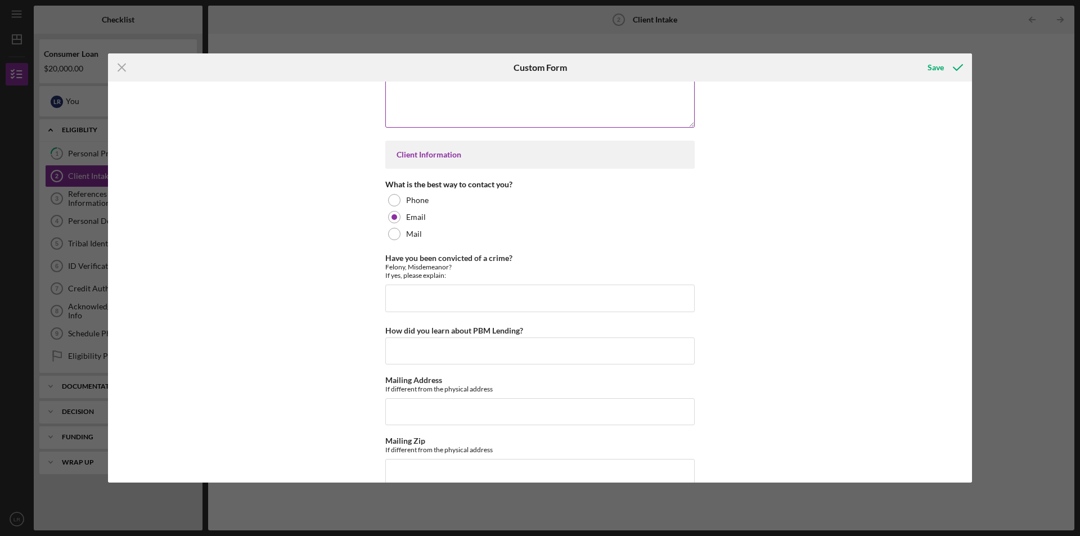
scroll to position [1566, 0]
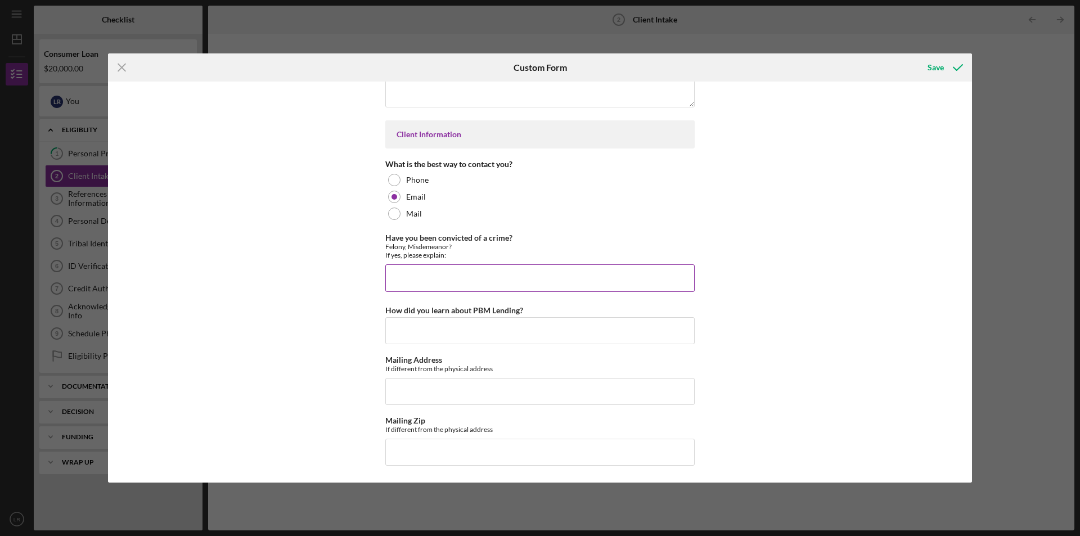
click at [434, 283] on input "Have you been convicted of a crime?" at bounding box center [539, 277] width 309 height 27
type input "M"
type input "Plead guilty to Misdemeanor [MEDICAL_DATA] in [DATE]"
click at [472, 332] on input "How did you learn about PBM Lending?" at bounding box center [539, 330] width 309 height 27
type input "I"
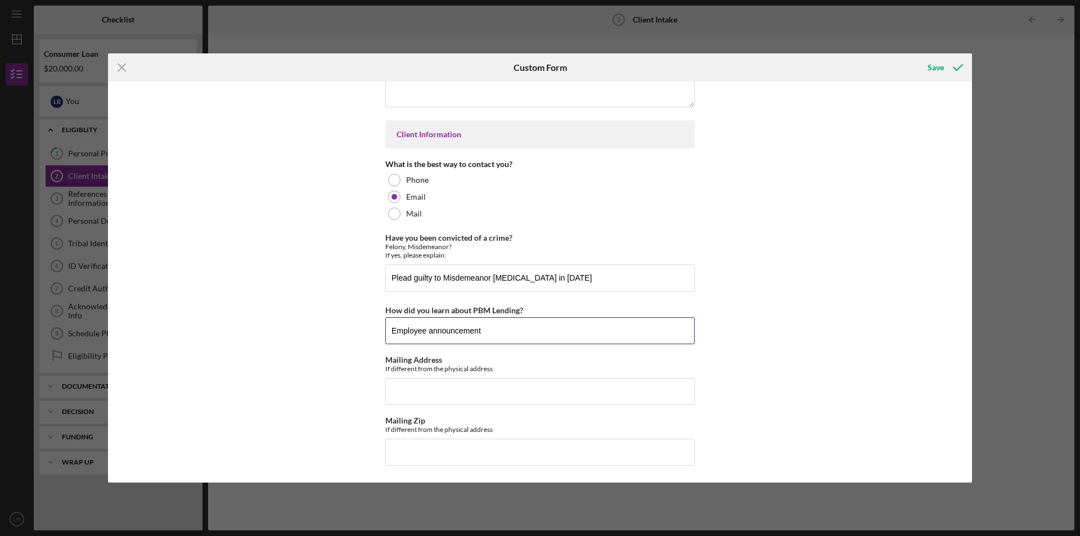
type input "Employee announcement"
click at [780, 345] on div "Loan and Intake Information Type of Loan Application Please select the type of …" at bounding box center [540, 282] width 864 height 401
click at [929, 70] on div "Save" at bounding box center [936, 67] width 16 height 23
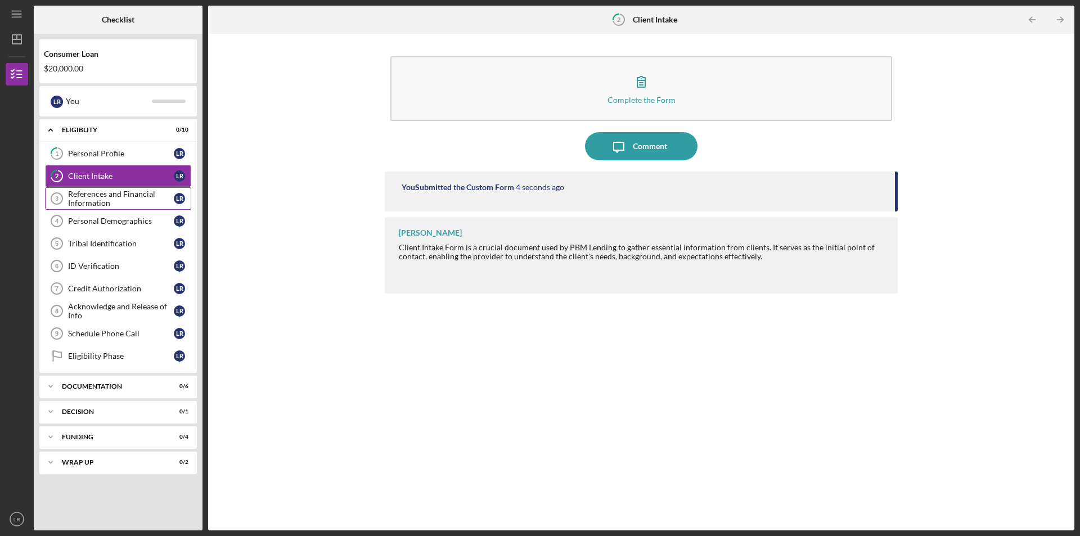
click at [119, 202] on div "References and Financial Information" at bounding box center [121, 199] width 106 height 18
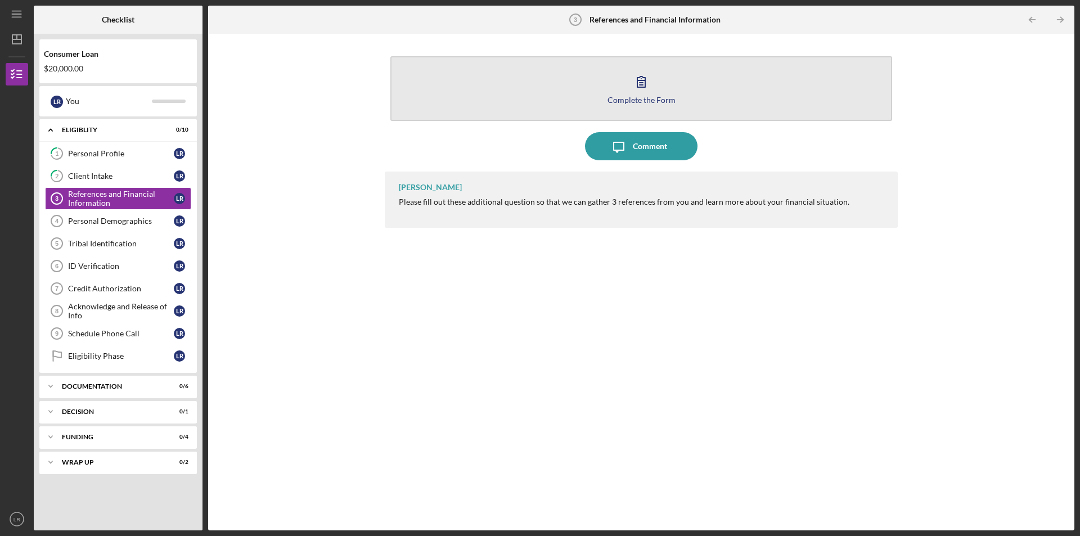
click at [633, 88] on icon "button" at bounding box center [641, 82] width 28 height 28
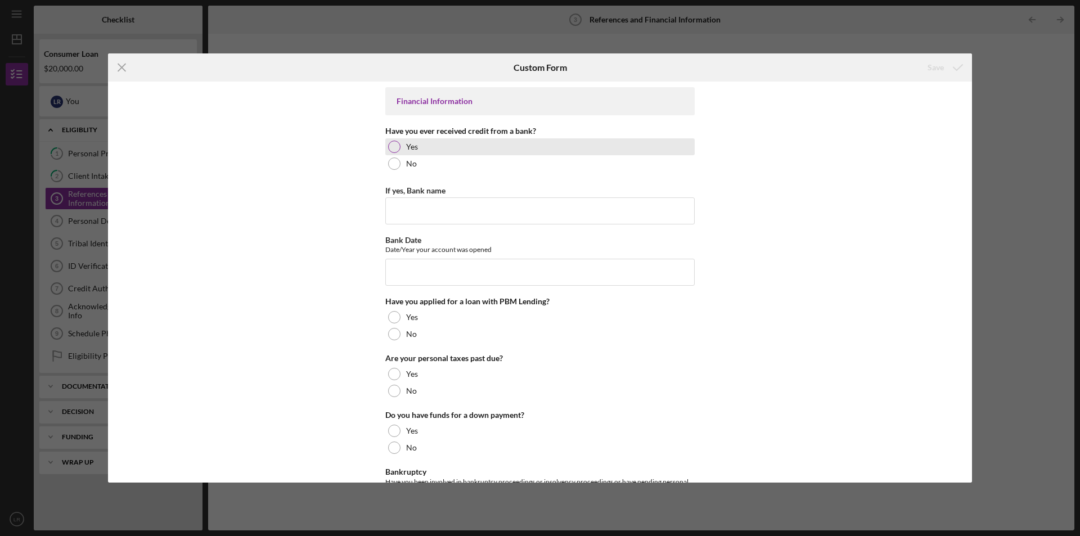
click at [395, 146] on div at bounding box center [394, 147] width 12 height 12
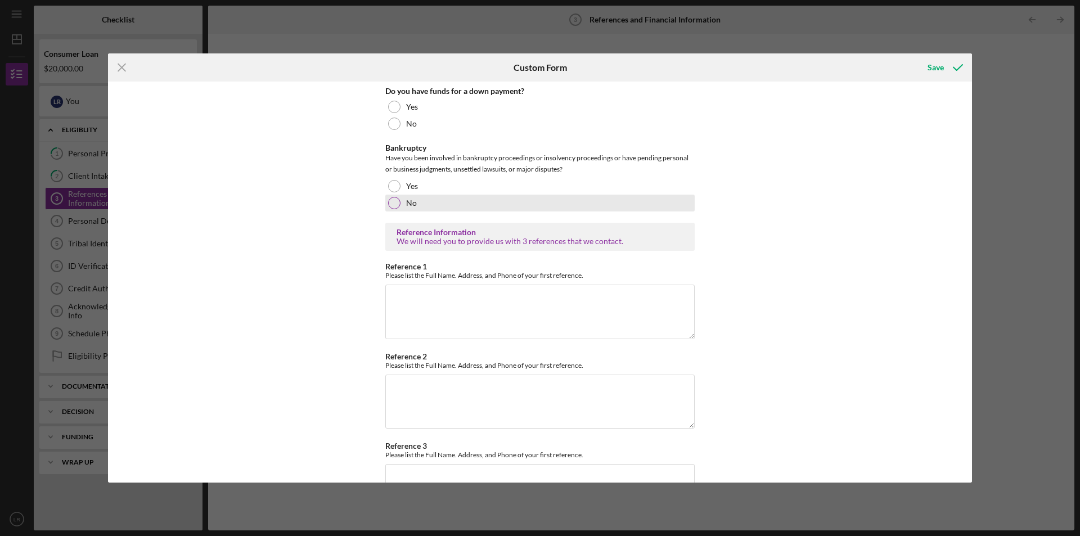
scroll to position [338, 0]
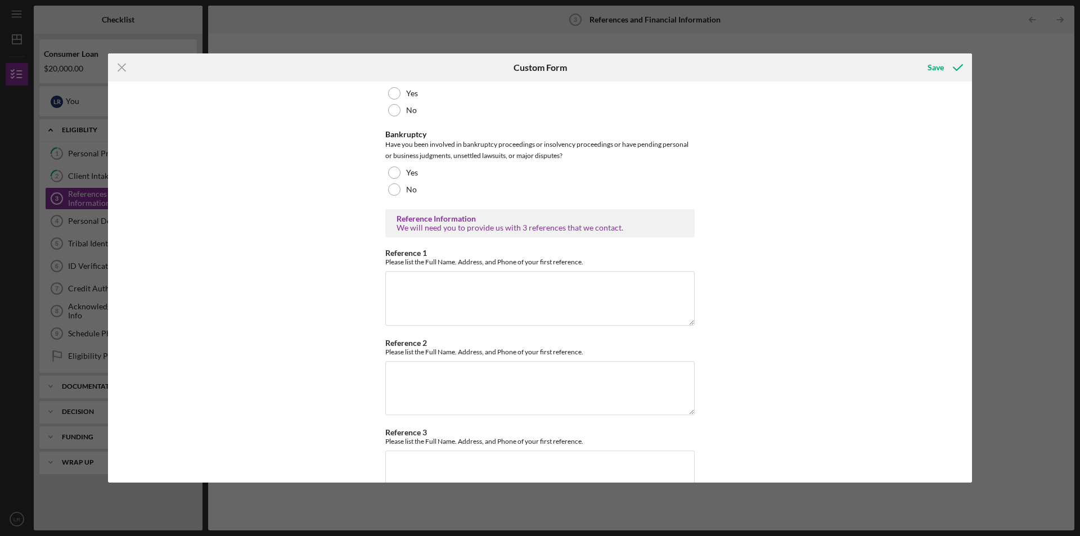
click at [1053, 132] on div "Icon/Menu Close Custom Form Save Financial Information Have you ever received c…" at bounding box center [540, 268] width 1080 height 536
click at [122, 66] on icon "Icon/Menu Close" at bounding box center [122, 67] width 28 height 28
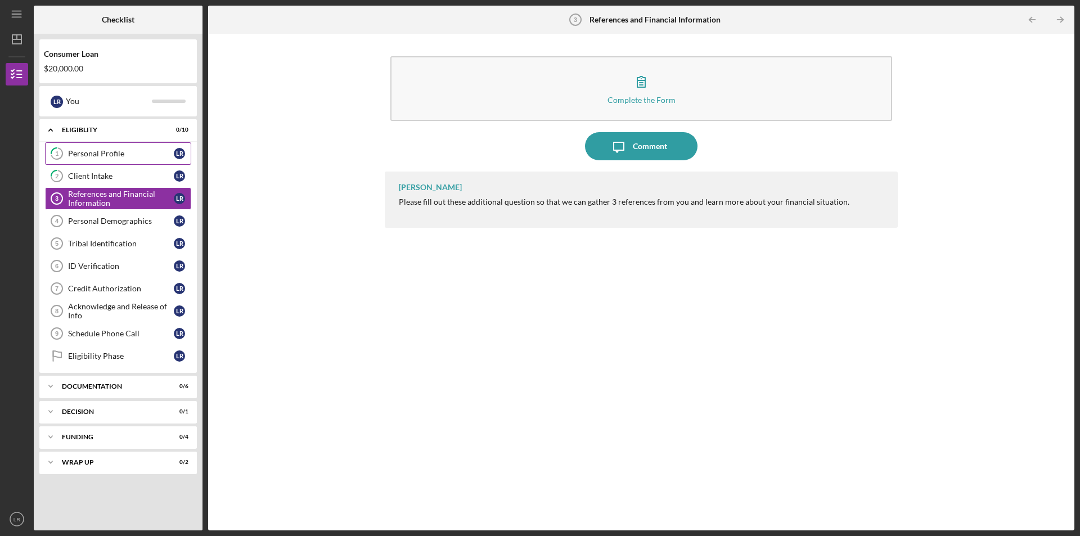
click at [96, 161] on link "1 Personal Profile L R" at bounding box center [118, 153] width 146 height 23
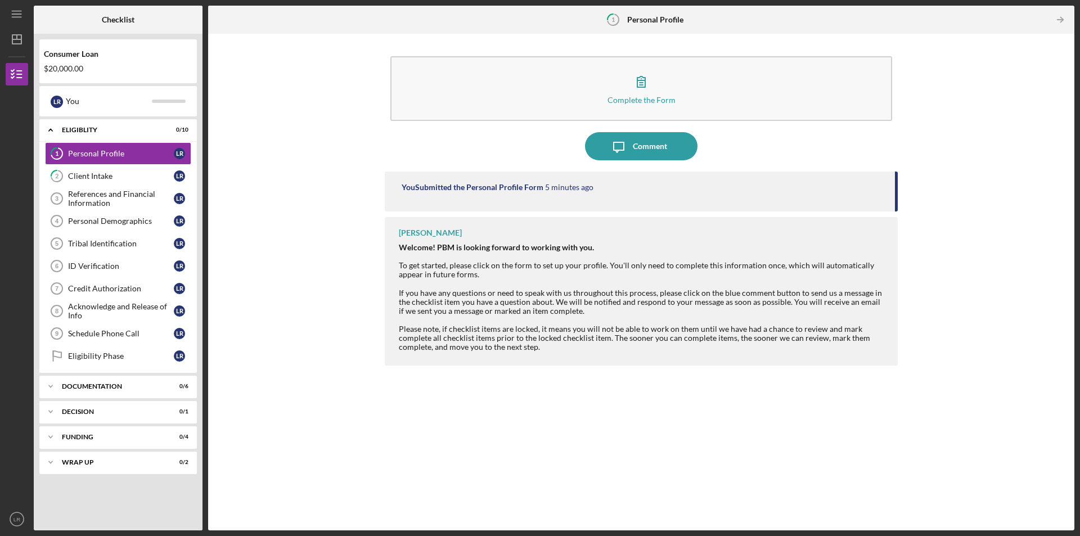
drag, startPoint x: 96, startPoint y: 162, endPoint x: 28, endPoint y: 141, distance: 71.7
click at [55, 168] on icon "2" at bounding box center [57, 176] width 28 height 28
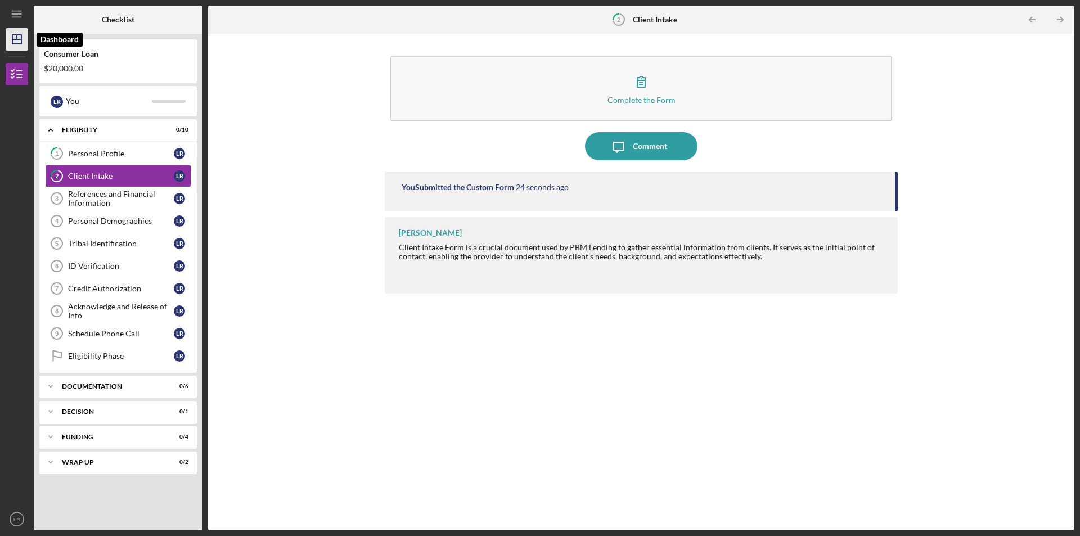
click at [14, 37] on icon "Icon/Dashboard" at bounding box center [17, 39] width 28 height 28
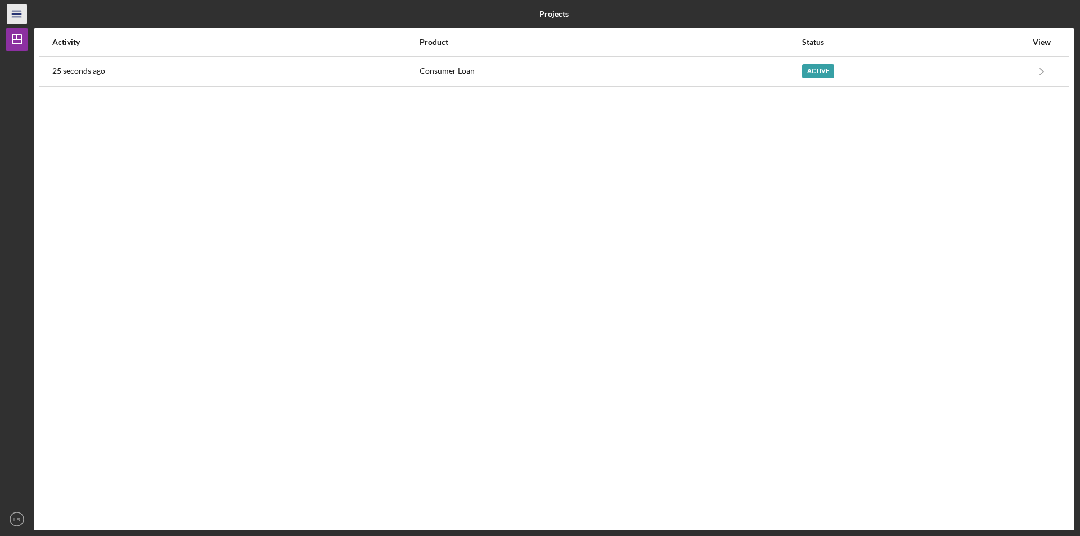
click at [18, 17] on line "button" at bounding box center [16, 17] width 9 height 0
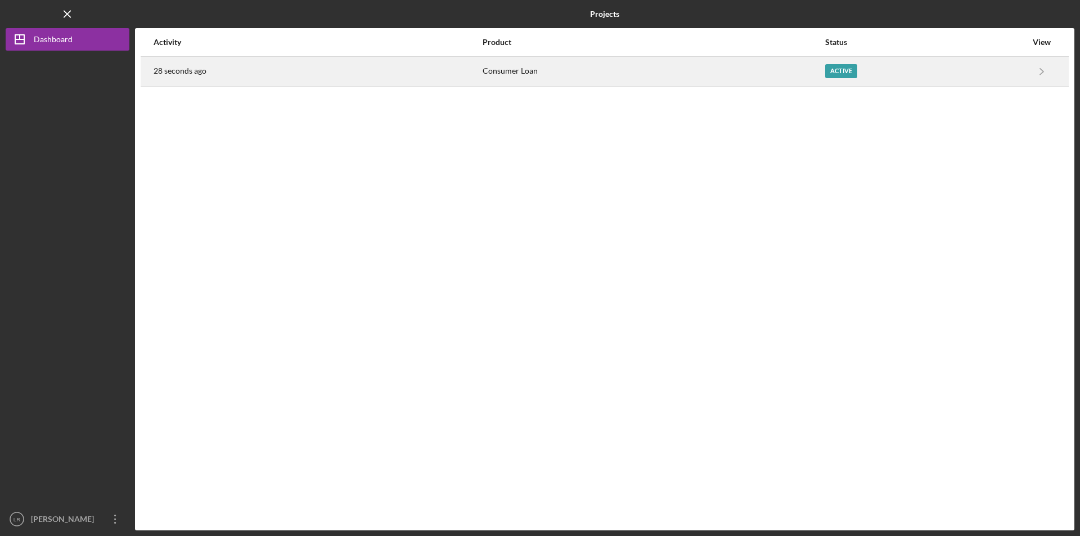
click at [1027, 71] on td "Active" at bounding box center [926, 71] width 203 height 30
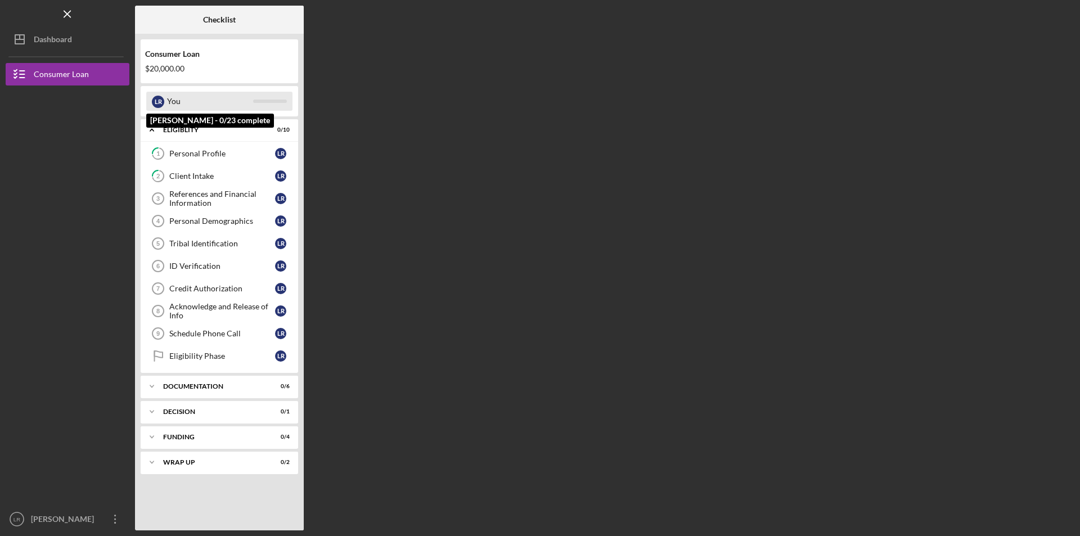
click at [200, 100] on div "You" at bounding box center [210, 101] width 86 height 19
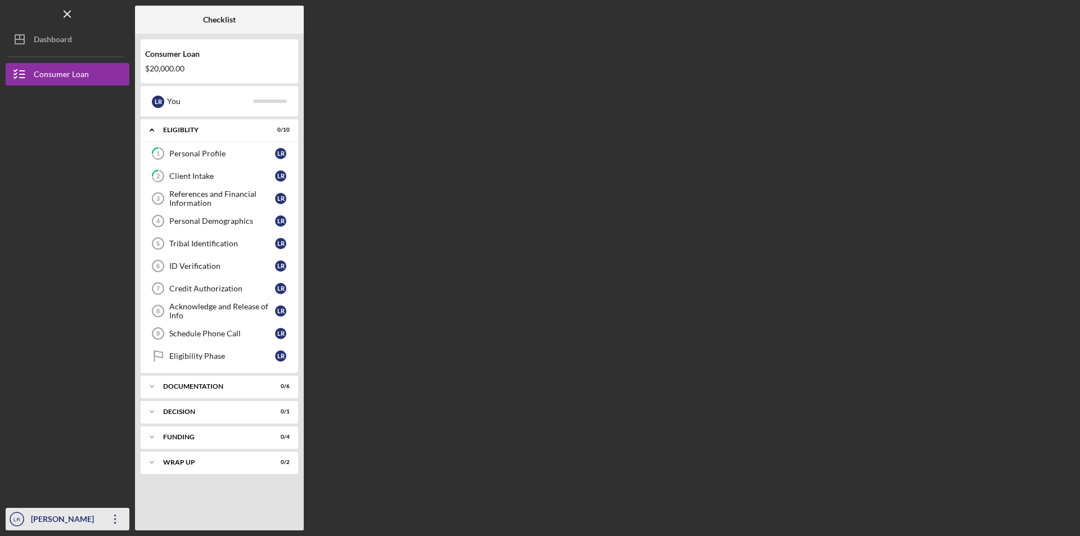
click at [111, 520] on icon "Icon/Overflow" at bounding box center [115, 519] width 28 height 28
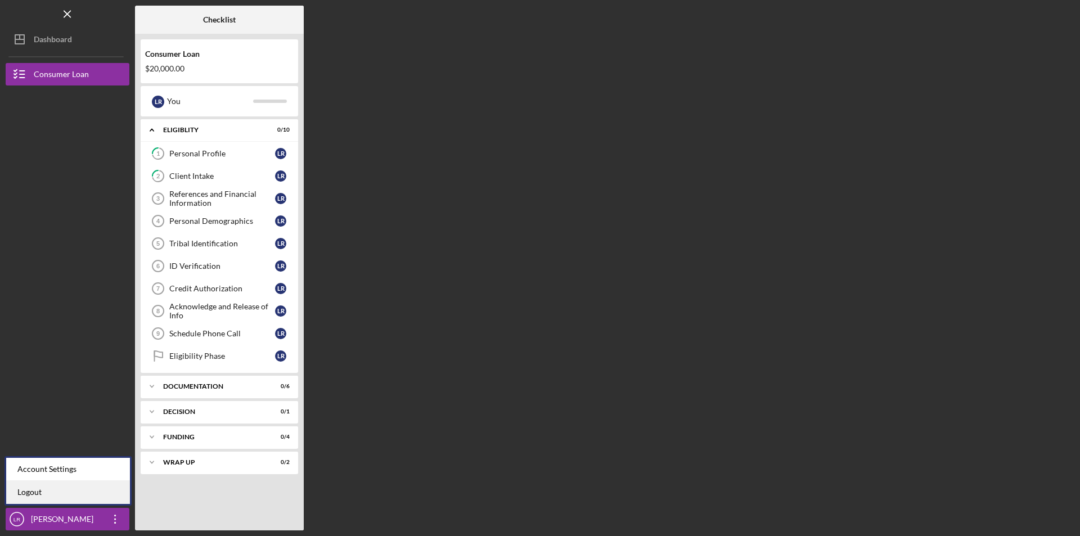
click at [92, 498] on link "Logout" at bounding box center [68, 492] width 124 height 23
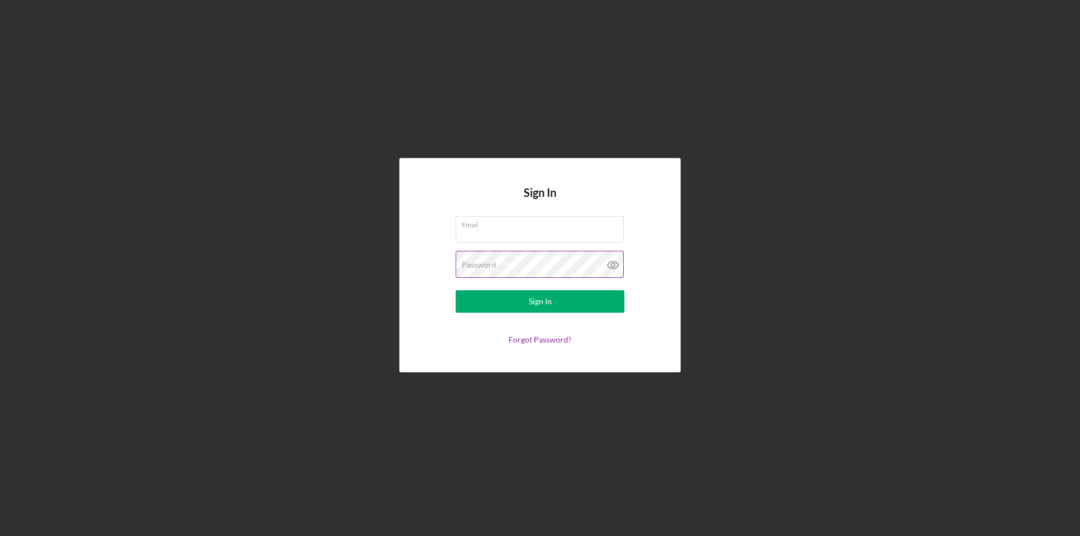
type input "[EMAIL_ADDRESS][DOMAIN_NAME]"
